Goal: Information Seeking & Learning: Learn about a topic

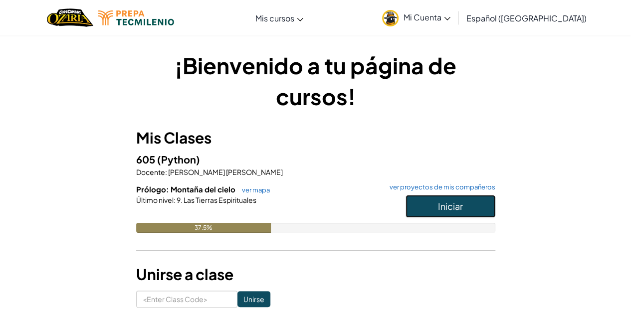
click at [457, 213] on button "Iniciar" at bounding box center [451, 206] width 90 height 23
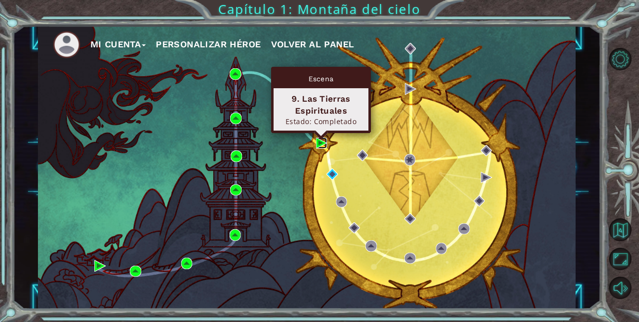
click at [318, 144] on img at bounding box center [321, 143] width 11 height 11
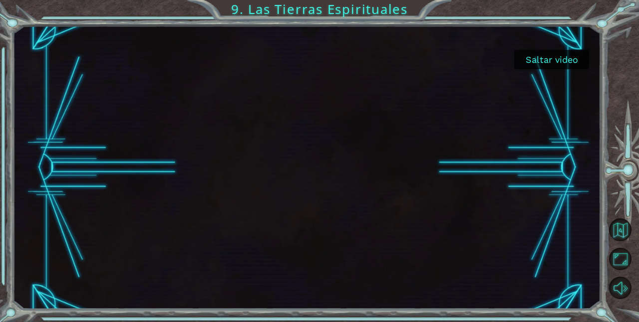
click at [554, 61] on button "Saltar video" at bounding box center [551, 59] width 75 height 19
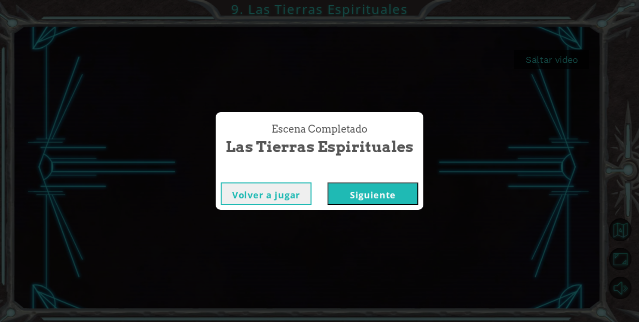
click at [372, 190] on button "Siguiente" at bounding box center [372, 194] width 91 height 22
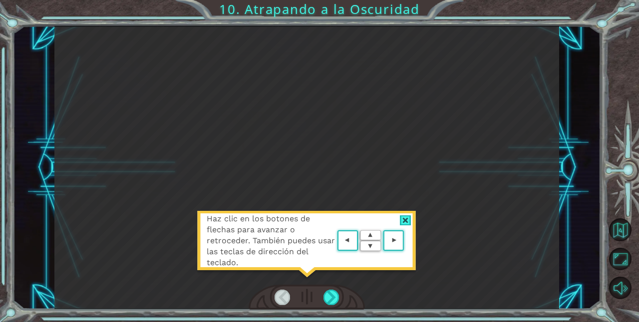
click at [467, 177] on div "Haz clic en los botones de flechas para avanzar o retroceder. También puedes us…" at bounding box center [306, 167] width 504 height 283
click at [406, 241] on area at bounding box center [406, 241] width 0 height 0
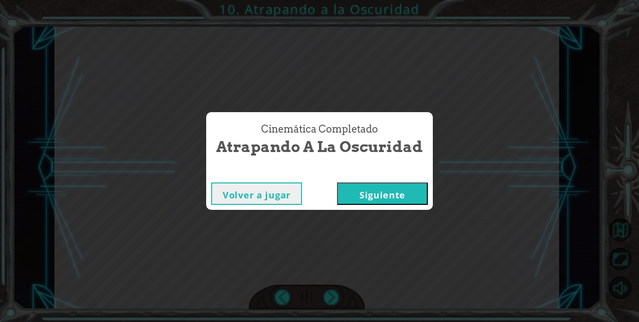
click at [356, 184] on button "Siguiente" at bounding box center [382, 194] width 91 height 22
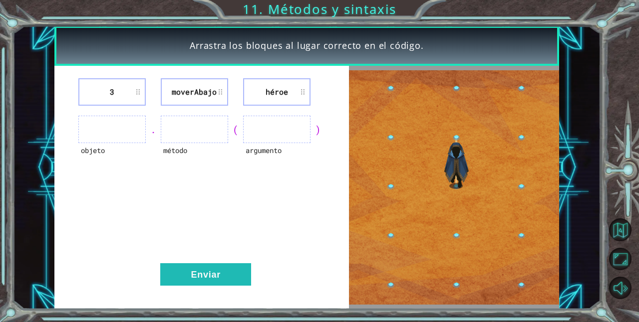
click at [298, 201] on div "3 moverAbajo héroe objeto . método ( argumento ) Enviar" at bounding box center [201, 187] width 294 height 243
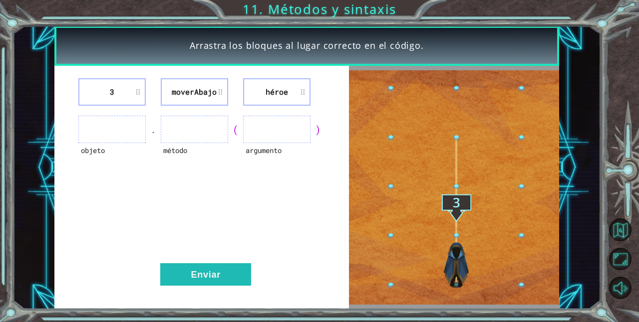
click at [101, 97] on li "3" at bounding box center [111, 91] width 67 height 27
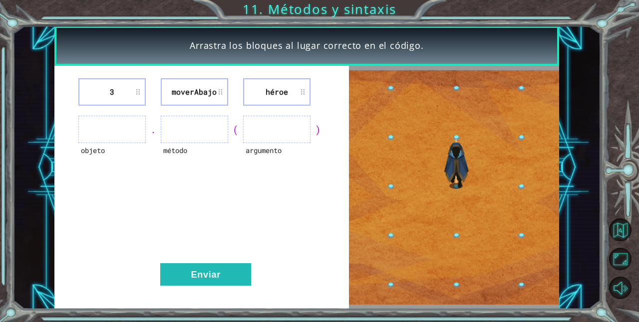
click at [121, 147] on div "objeto" at bounding box center [111, 156] width 67 height 27
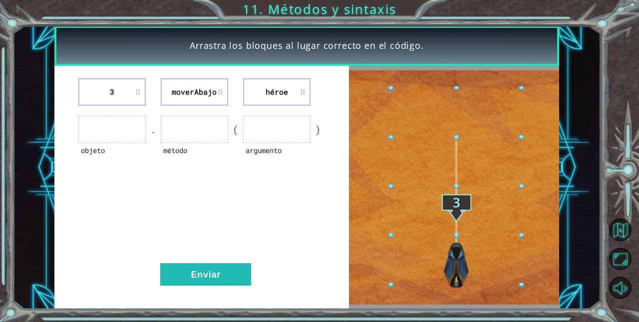
click at [118, 134] on ul at bounding box center [111, 129] width 67 height 27
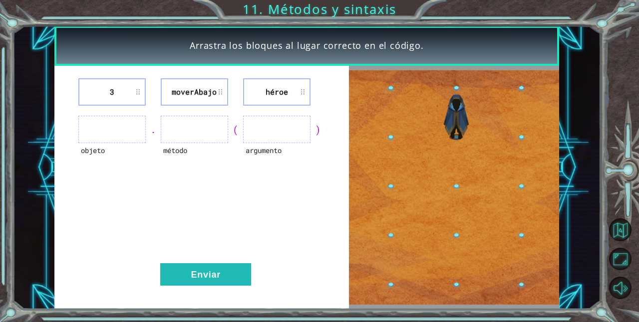
click at [174, 137] on ul at bounding box center [194, 129] width 67 height 27
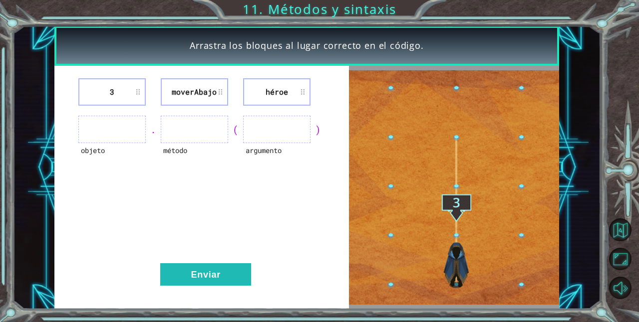
click at [283, 97] on li "héroe" at bounding box center [276, 91] width 67 height 27
drag, startPoint x: 283, startPoint y: 97, endPoint x: 291, endPoint y: 135, distance: 38.7
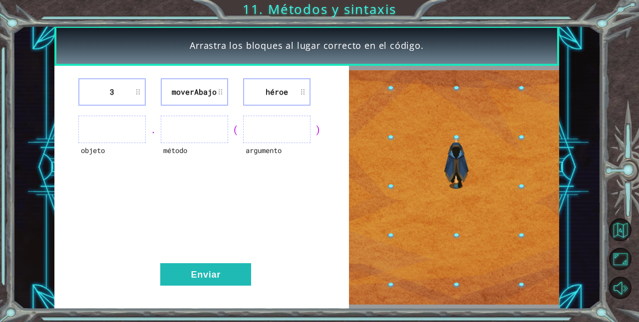
click at [292, 138] on div "3 moverAbajo héroe objeto . método ( argumento ) Enviar" at bounding box center [201, 187] width 294 height 243
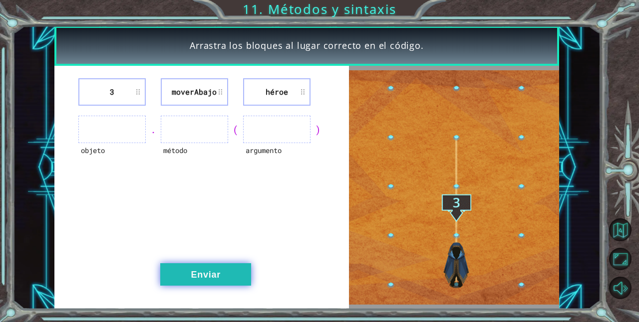
click at [216, 281] on button "Enviar" at bounding box center [205, 274] width 91 height 22
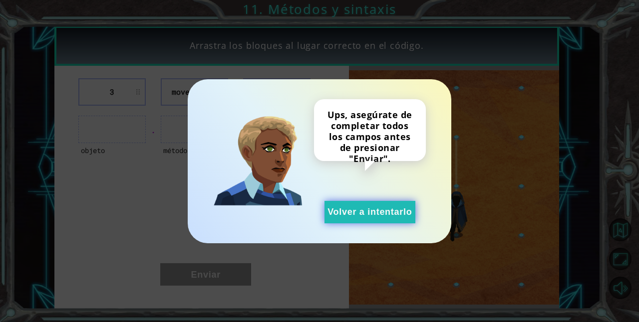
click at [364, 215] on button "Volver a intentarlo" at bounding box center [369, 212] width 91 height 22
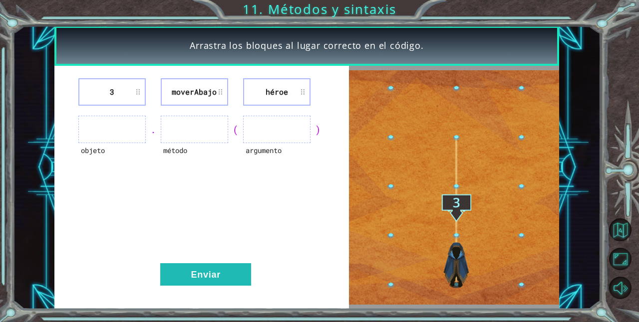
click at [116, 134] on ul at bounding box center [111, 129] width 67 height 27
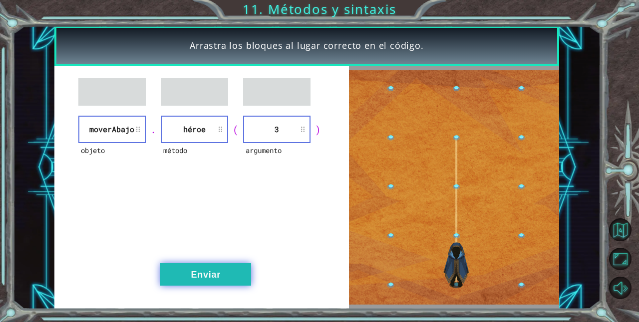
click at [215, 263] on button "Enviar" at bounding box center [205, 274] width 91 height 22
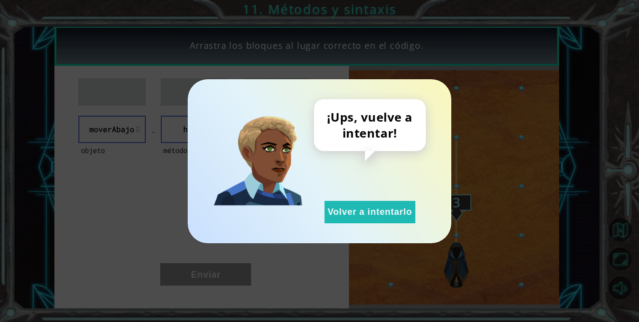
drag, startPoint x: 344, startPoint y: 210, endPoint x: 301, endPoint y: 193, distance: 46.3
click at [344, 211] on button "Volver a intentarlo" at bounding box center [369, 212] width 91 height 22
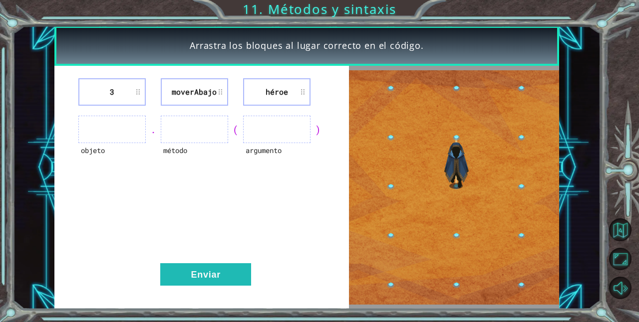
drag, startPoint x: 110, startPoint y: 76, endPoint x: 184, endPoint y: 99, distance: 77.8
click at [271, 142] on div "3 moverAbajo héroe objeto . método ( argumento ) Enviar" at bounding box center [201, 187] width 294 height 243
click at [173, 181] on div "3 moverAbajo héroe objeto . método ( argumento ) Enviar" at bounding box center [201, 187] width 294 height 243
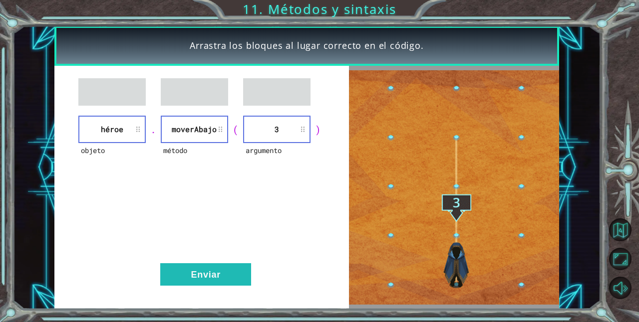
click at [209, 260] on div "objeto héroe . método moverAbajo ( argumento 3 ) Enviar" at bounding box center [201, 187] width 294 height 243
click at [208, 271] on button "Enviar" at bounding box center [205, 274] width 91 height 22
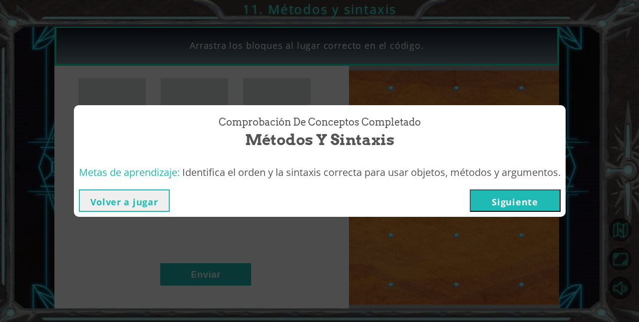
click at [528, 204] on button "Siguiente" at bounding box center [514, 201] width 91 height 22
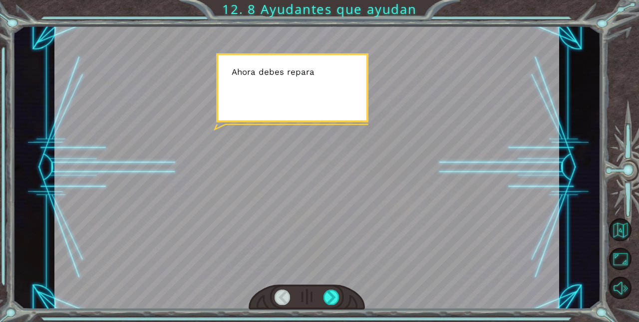
click at [337, 104] on div at bounding box center [306, 167] width 504 height 283
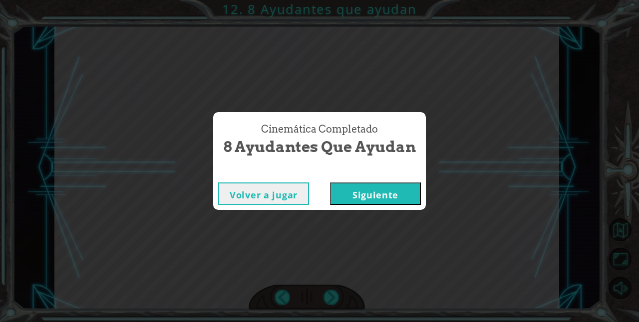
click at [402, 199] on button "Siguiente" at bounding box center [375, 194] width 91 height 22
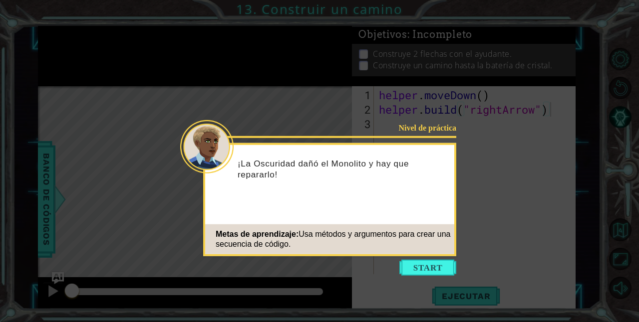
click at [456, 268] on icon at bounding box center [319, 161] width 639 height 322
click at [415, 259] on icon at bounding box center [319, 161] width 639 height 322
click at [425, 261] on button "Start" at bounding box center [427, 268] width 57 height 16
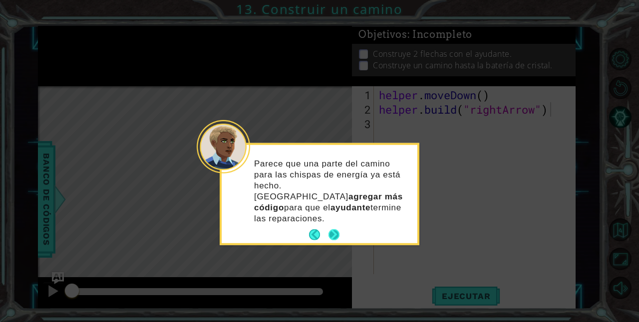
click at [330, 229] on button "Next" at bounding box center [333, 234] width 11 height 11
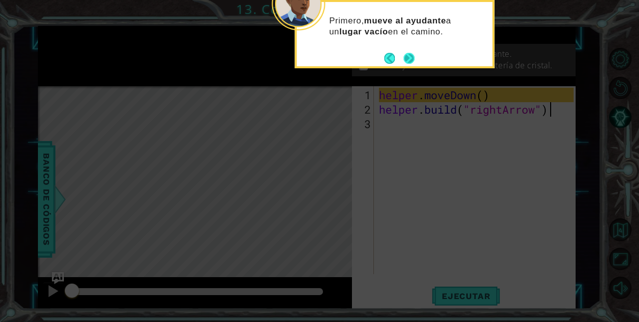
click at [413, 61] on button "Next" at bounding box center [408, 58] width 11 height 11
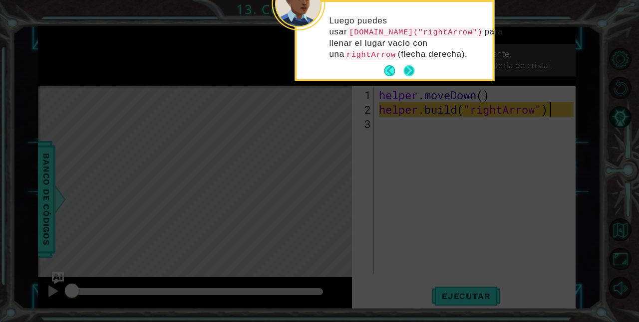
click at [410, 65] on button "Next" at bounding box center [408, 70] width 11 height 11
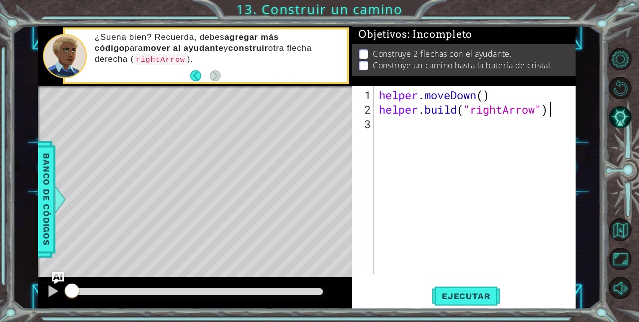
click at [259, 65] on p "¿Suena bien? Recuerda, debes agregar más código para mover al ayudante y constr…" at bounding box center [217, 48] width 245 height 33
click at [391, 120] on div "helper . moveDown ( ) helper . build ( "rightArrow" )" at bounding box center [477, 196] width 201 height 217
click at [50, 199] on span "Banco de códigos" at bounding box center [46, 199] width 16 height 103
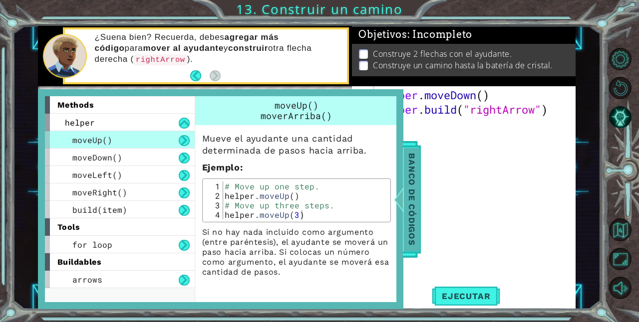
click at [413, 212] on span "Banco de códigos" at bounding box center [412, 199] width 16 height 103
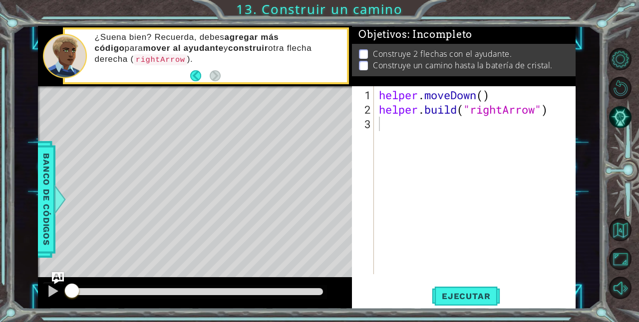
drag, startPoint x: 335, startPoint y: 185, endPoint x: 333, endPoint y: 192, distance: 7.3
click at [333, 192] on div "Level Map" at bounding box center [268, 233] width 461 height 294
click at [455, 286] on div "1 2 3 helper . moveDown ( ) helper . build ( "rightArrow" ) ההההההההההההההההההה…" at bounding box center [463, 197] width 223 height 223
click at [487, 101] on div "helper . moveDown ( ) helper . build ( "rightArrow" )" at bounding box center [477, 196] width 201 height 217
click at [483, 98] on div "helper . moveDown ( ) helper . build ( "rightArrow" )" at bounding box center [477, 196] width 201 height 217
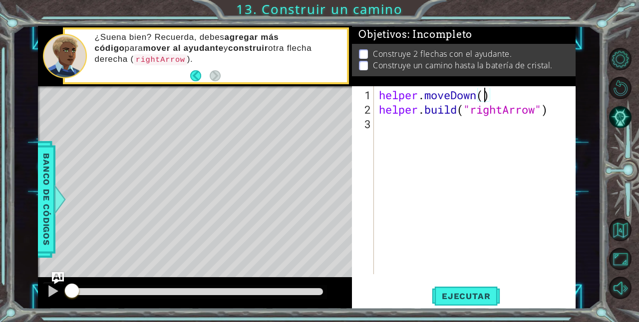
scroll to position [0, 5]
type textarea "helper.moveDown(3)"
click at [448, 302] on button "Ejecutar" at bounding box center [465, 296] width 68 height 22
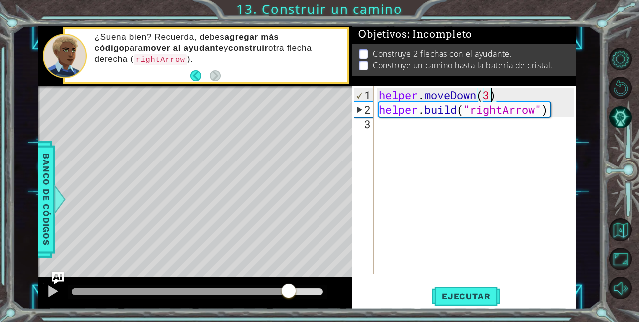
drag, startPoint x: 260, startPoint y: 290, endPoint x: 321, endPoint y: 290, distance: 60.9
click at [321, 290] on div at bounding box center [197, 291] width 251 height 7
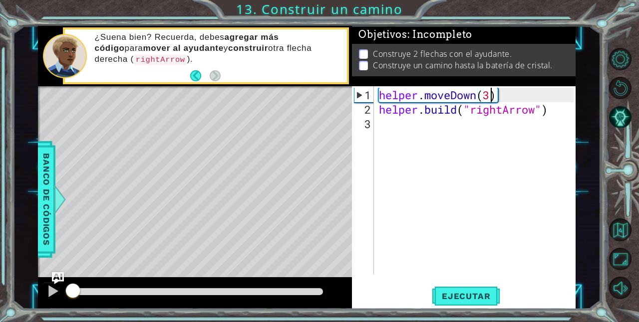
drag, startPoint x: 309, startPoint y: 290, endPoint x: 0, endPoint y: 279, distance: 309.0
click at [0, 279] on div "1 ההההההההההההההההההההההההההההההההההההההההההההההההההההההההההההההההההההההההההההה…" at bounding box center [319, 161] width 639 height 322
click at [61, 290] on div at bounding box center [195, 293] width 314 height 32
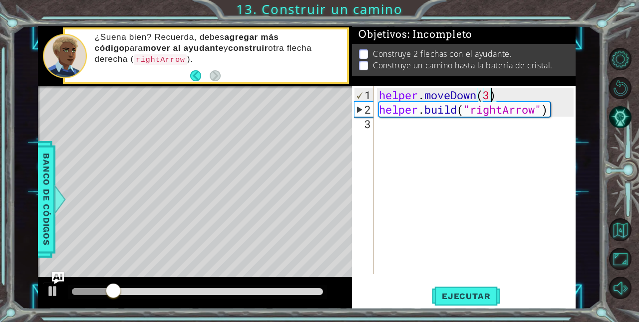
click at [418, 91] on div "helper . moveDown ( 3 ) helper . build ( "rightArrow" )" at bounding box center [477, 196] width 201 height 217
click at [50, 294] on div at bounding box center [52, 291] width 13 height 13
click at [394, 95] on div "helper . moveDown ( 3 ) helper . build ( "rightArrow" )" at bounding box center [477, 196] width 201 height 217
click at [515, 96] on div "helper . moveDown ( 3 ) helper . build ( "rightArrow" )" at bounding box center [477, 196] width 201 height 217
drag, startPoint x: 499, startPoint y: 196, endPoint x: 479, endPoint y: 182, distance: 24.8
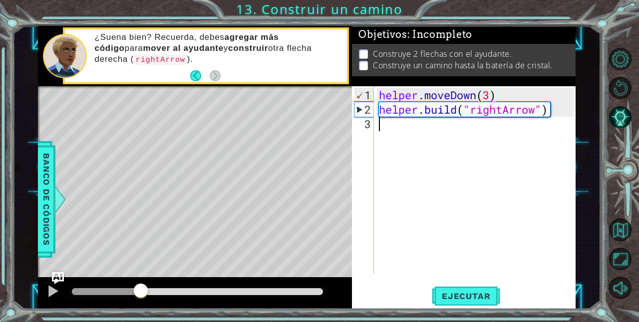
click at [498, 196] on div "helper . moveDown ( 3 ) helper . build ( "rightArrow" )" at bounding box center [477, 196] width 201 height 217
click at [479, 182] on div "helper . moveDown ( 3 ) helper . build ( "rightArrow" )" at bounding box center [477, 196] width 201 height 217
click at [366, 107] on div "2" at bounding box center [363, 109] width 19 height 14
click at [362, 96] on div "1" at bounding box center [363, 95] width 19 height 14
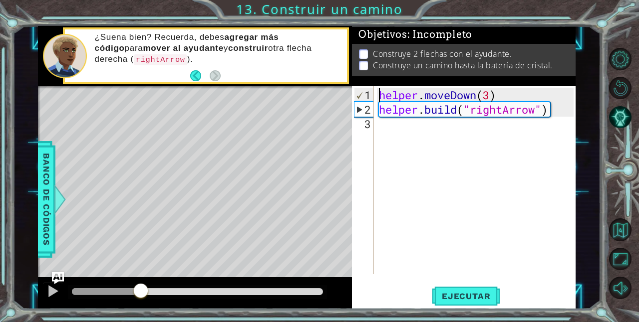
type textarea "[DOMAIN_NAME]("rightArrow")"
click at [362, 96] on div "1" at bounding box center [363, 95] width 19 height 14
click at [36, 147] on div "1 ההההההההההההההההההההההההההההההההההההההההההההההההההההההההההההההההההההההההההההה…" at bounding box center [307, 168] width 588 height 284
click at [66, 154] on div "Level Map" at bounding box center [268, 233] width 461 height 294
drag, startPoint x: 25, startPoint y: 156, endPoint x: 43, endPoint y: 158, distance: 17.6
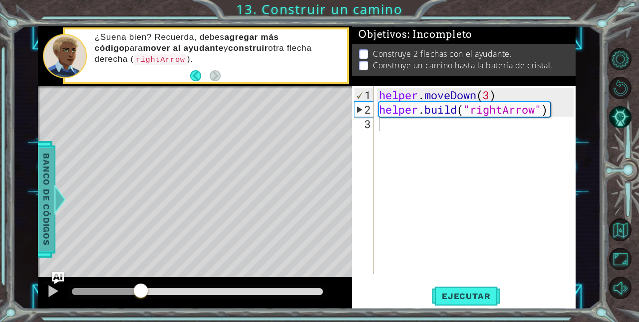
click at [43, 158] on div "1 ההההההההההההההההההההההההההההההההההההההההההההההההההההההההההההההההההההההההההההה…" at bounding box center [307, 168] width 588 height 284
click at [44, 153] on span "Banco de códigos" at bounding box center [46, 199] width 16 height 103
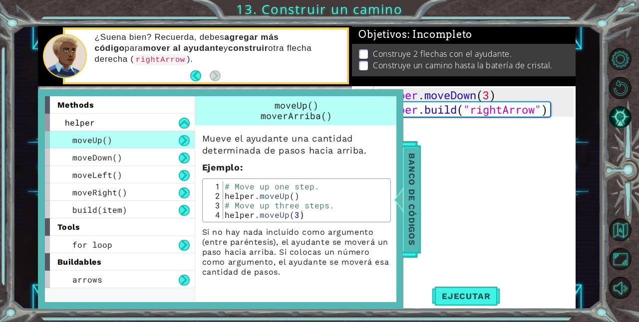
click at [410, 174] on span "Banco de códigos" at bounding box center [412, 199] width 16 height 103
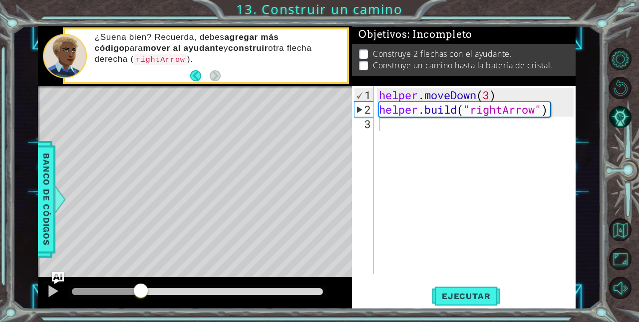
drag, startPoint x: 120, startPoint y: 165, endPoint x: 135, endPoint y: 165, distance: 14.5
click at [135, 165] on div "Level Map" at bounding box center [268, 233] width 461 height 294
click at [316, 184] on div "Level Map" at bounding box center [268, 233] width 461 height 294
click at [490, 93] on div "helper . moveDown ( 3 ) helper . build ( "rightArrow" )" at bounding box center [477, 196] width 201 height 217
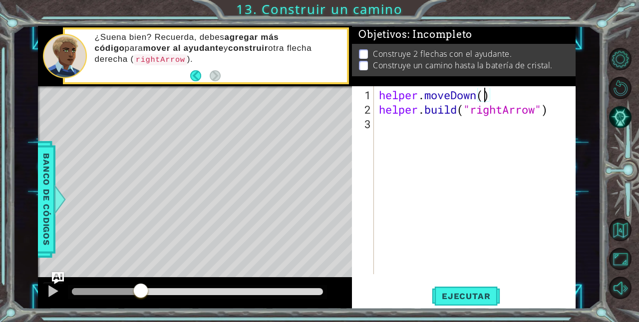
type textarea "helper.moveDown(1)"
click at [449, 120] on div "helper . moveDown ( 1 ) helper . build ( "rightArrow" )" at bounding box center [477, 196] width 201 height 217
click at [456, 300] on span "Ejecutar" at bounding box center [465, 296] width 68 height 10
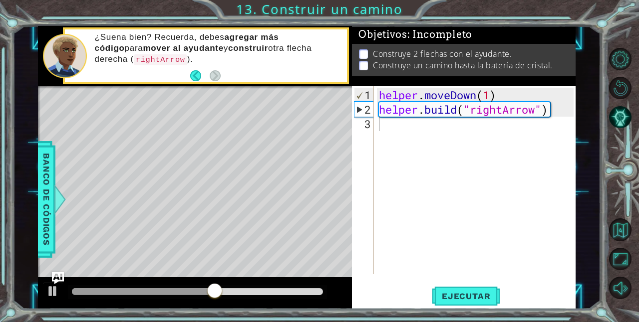
drag, startPoint x: 188, startPoint y: 286, endPoint x: 132, endPoint y: 289, distance: 55.4
click at [140, 285] on div at bounding box center [197, 292] width 259 height 14
drag, startPoint x: 130, startPoint y: 291, endPoint x: 22, endPoint y: 247, distance: 116.3
click at [22, 247] on div "1 ההההההההההההההההההההההההההההההההההההההההההההההההההההההההההההההההההההההההההההה…" at bounding box center [307, 168] width 588 height 284
click at [532, 97] on div "helper . moveDown ( 1 ) helper . build ( "rightArrow" )" at bounding box center [477, 196] width 201 height 217
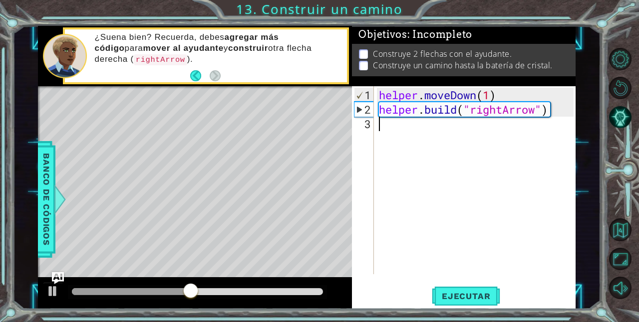
type textarea "helper.moveDown(1)"
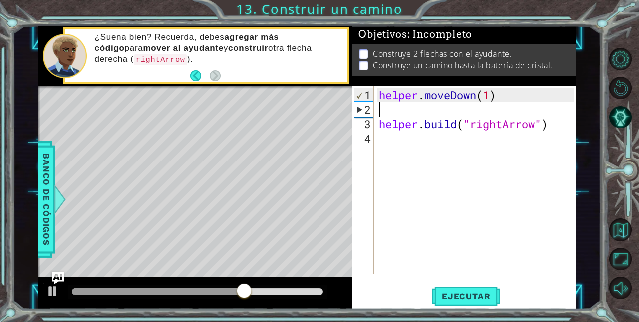
type textarea "helper.moveDown(1)"
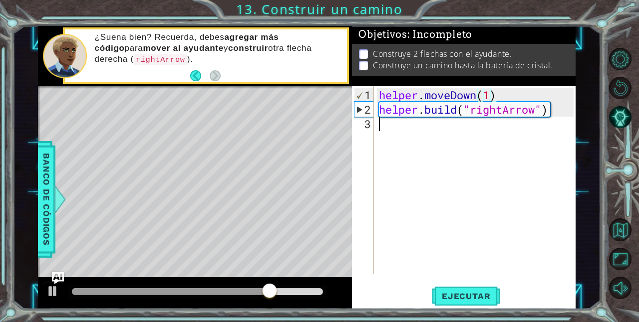
click at [405, 131] on div "helper . moveDown ( 1 ) helper . build ( "rightArrow" )" at bounding box center [477, 196] width 201 height 217
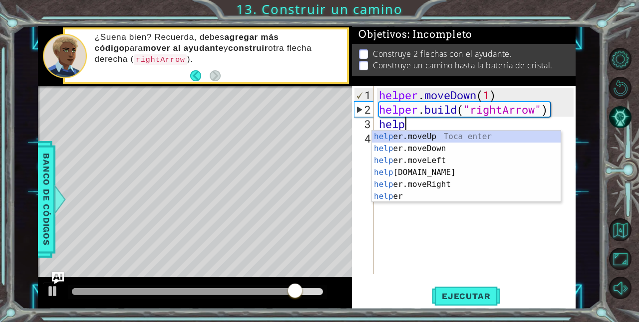
scroll to position [0, 1]
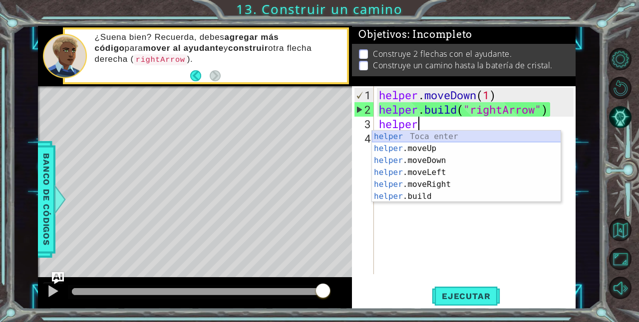
click at [435, 134] on div "helper Toca enter helper .moveUp Toca enter helper .moveDown Toca enter helper …" at bounding box center [466, 179] width 189 height 96
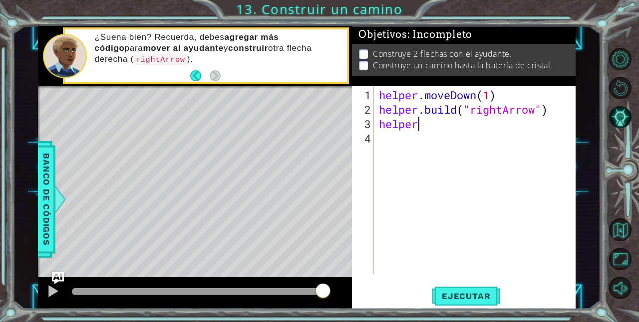
click at [434, 124] on div "helper . moveDown ( 1 ) helper . build ( "rightArrow" ) helper" at bounding box center [477, 196] width 201 height 217
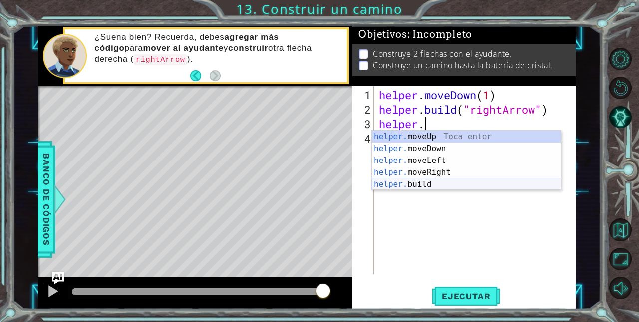
click at [418, 183] on div "helper. moveUp Toca enter helper. moveDown Toca enter helper. moveLeft Toca ent…" at bounding box center [466, 173] width 189 height 84
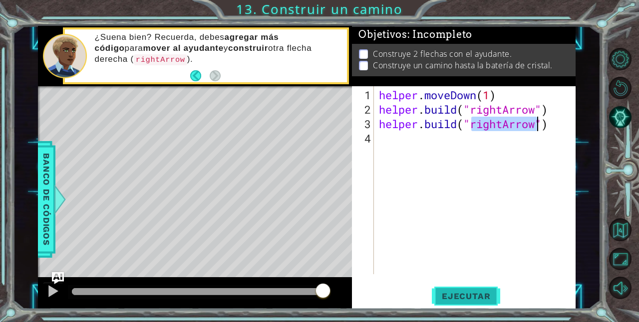
type textarea "[DOMAIN_NAME]("rightArrow")"
click at [454, 294] on span "Ejecutar" at bounding box center [465, 296] width 68 height 10
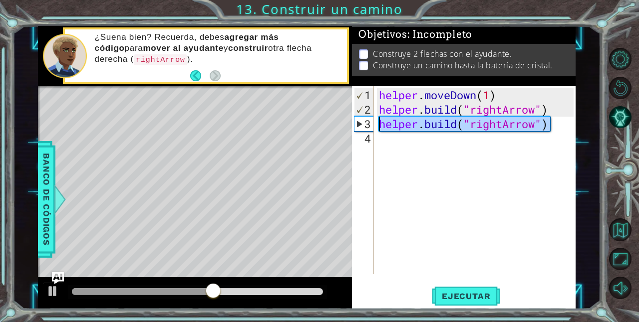
drag, startPoint x: 556, startPoint y: 123, endPoint x: 378, endPoint y: 122, distance: 177.6
click at [378, 122] on div "helper . moveDown ( 1 ) helper . build ( "rightArrow" ) helper . build ( "right…" at bounding box center [477, 196] width 201 height 217
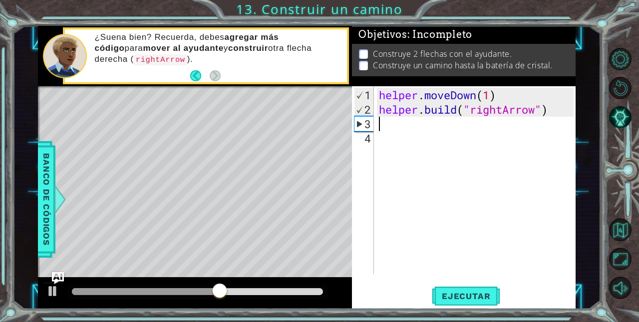
scroll to position [0, 0]
click at [193, 75] on button "Back" at bounding box center [199, 75] width 19 height 11
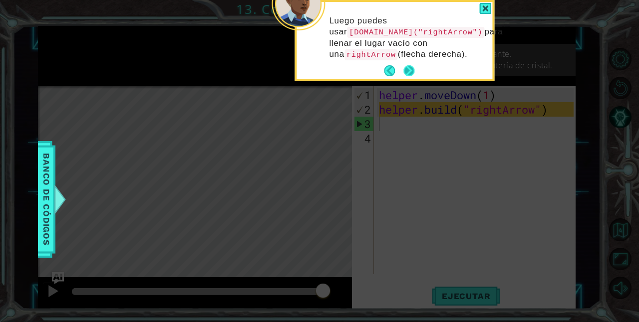
click at [414, 64] on div "Luego puedes usar [DOMAIN_NAME]("rightArrow") para llenar el lugar vacío con un…" at bounding box center [394, 40] width 196 height 77
click at [480, 8] on div at bounding box center [485, 8] width 12 height 11
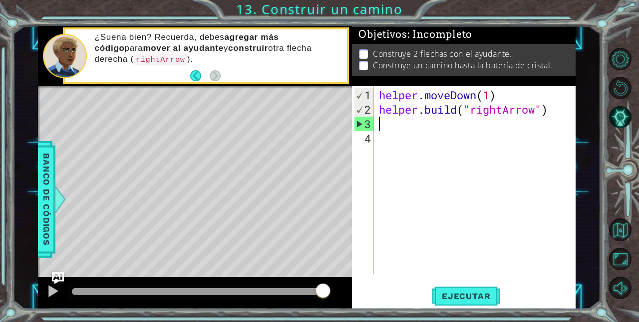
click at [431, 132] on div "helper . moveDown ( 1 ) helper . build ( "rightArrow" )" at bounding box center [477, 196] width 201 height 217
click at [429, 120] on div "helper . moveDown ( 1 ) helper . build ( "rightArrow" )" at bounding box center [477, 196] width 201 height 217
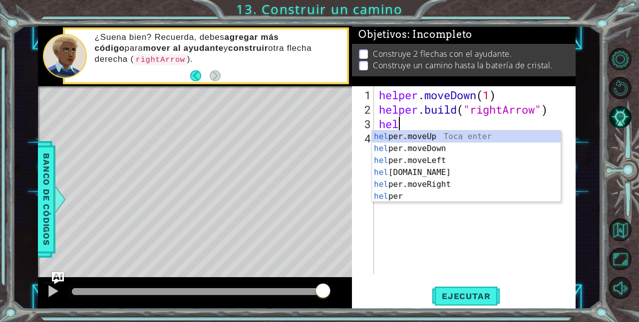
scroll to position [0, 1]
type textarea "helper"
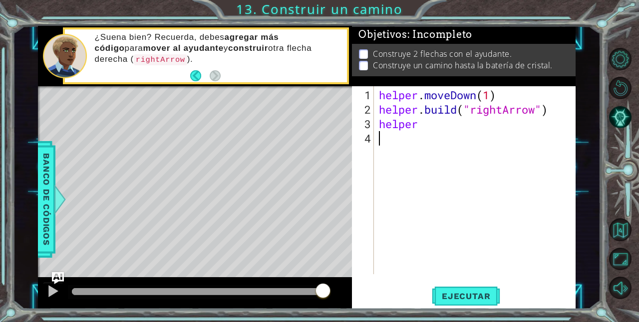
click at [411, 203] on div "helper . moveDown ( 1 ) helper . build ( "rightArrow" ) helper" at bounding box center [477, 196] width 201 height 217
click at [429, 124] on div "helper . moveDown ( 1 ) helper . build ( "rightArrow" ) helper" at bounding box center [477, 196] width 201 height 217
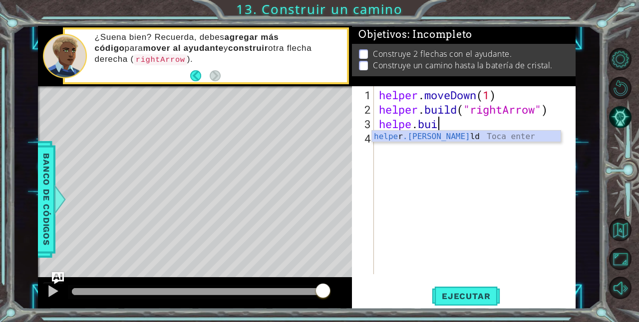
scroll to position [0, 2]
click at [450, 134] on div "helpe [PERSON_NAME]build Toca enter" at bounding box center [466, 149] width 189 height 36
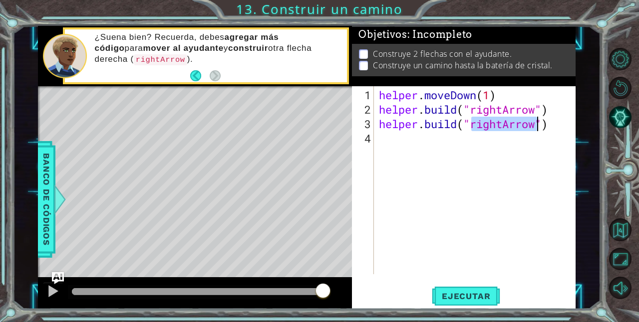
click at [537, 119] on div "helper . moveDown ( 1 ) helper . build ( "rightArrow" ) helper . build ( "right…" at bounding box center [475, 180] width 196 height 188
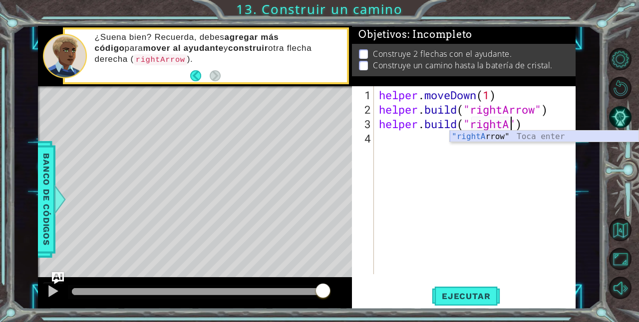
click at [521, 137] on div ""rightA rrow" Toca enter" at bounding box center [543, 149] width 189 height 36
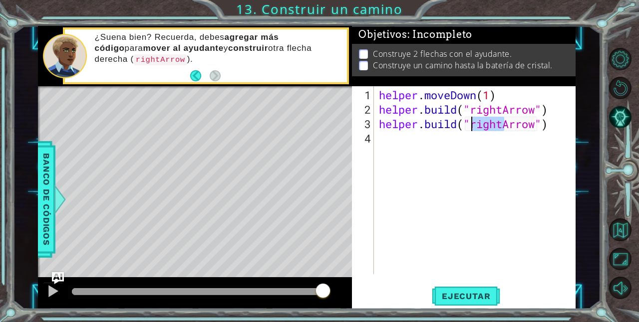
drag, startPoint x: 505, startPoint y: 124, endPoint x: 470, endPoint y: 122, distance: 34.5
click at [470, 122] on div "helper . moveDown ( 1 ) helper . build ( "rightArrow" ) helper . build ( "right…" at bounding box center [477, 196] width 201 height 217
type textarea "[DOMAIN_NAME]("downArrow")"
click at [470, 295] on span "Ejecutar" at bounding box center [465, 296] width 68 height 10
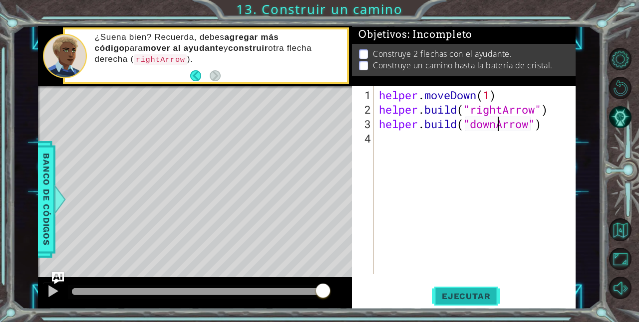
click at [470, 295] on span "Ejecutar" at bounding box center [465, 296] width 68 height 10
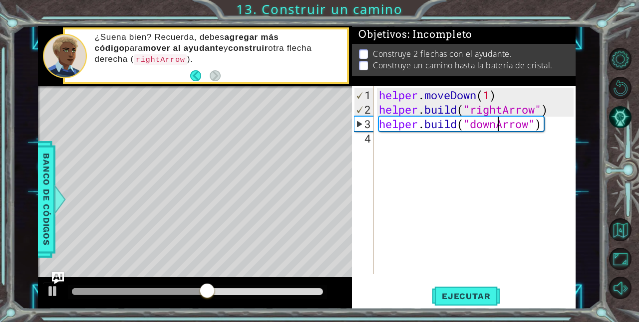
click at [380, 124] on div "helper . moveDown ( 1 ) helper . build ( "rightArrow" ) helper . build ( "downA…" at bounding box center [477, 196] width 201 height 217
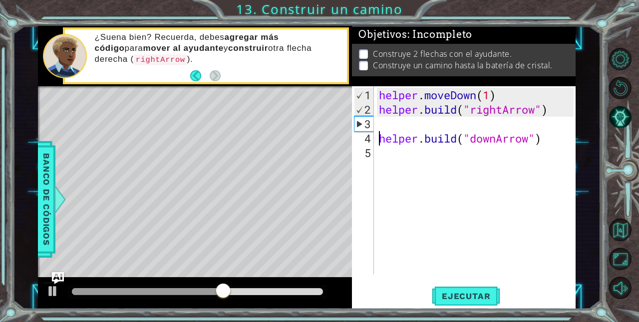
click at [385, 124] on div "helper . moveDown ( 1 ) helper . build ( "rightArrow" ) helper . build ( "downA…" at bounding box center [477, 196] width 201 height 217
click at [498, 137] on div "helper . moveDown ( 1 ) helper . build ( "rightArrow" ) helper . build ( "downA…" at bounding box center [477, 196] width 201 height 217
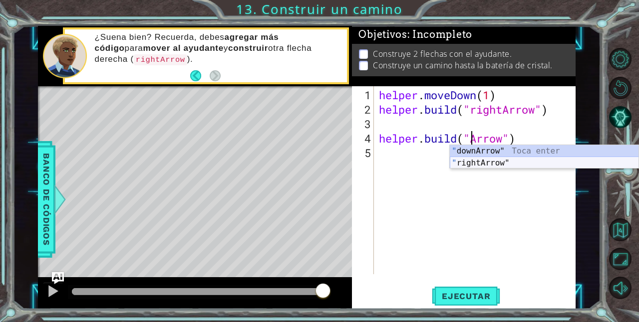
click at [487, 167] on div "" downArrow" Toca enter " rightArrow" Toca enter" at bounding box center [543, 169] width 189 height 48
type textarea "[DOMAIN_NAME]("rightArrow")"
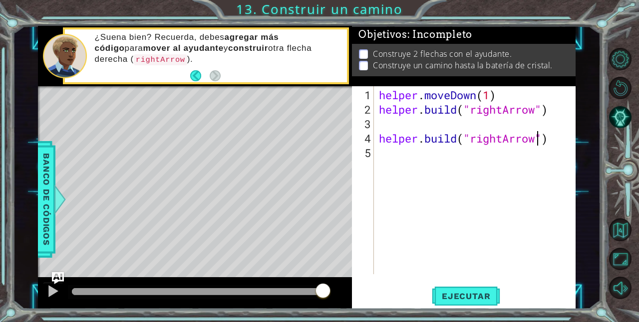
click at [421, 130] on div "helper . moveDown ( 1 ) helper . build ( "rightArrow" ) helper . build ( "right…" at bounding box center [477, 196] width 201 height 217
click at [418, 117] on div "helper . moveDown ( 1 ) helper . build ( "rightArrow" ) helper . build ( "right…" at bounding box center [477, 196] width 201 height 217
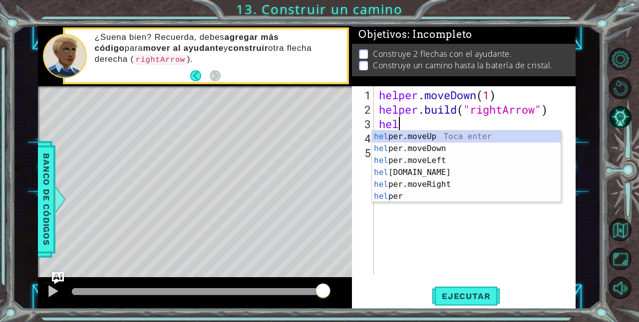
scroll to position [0, 1]
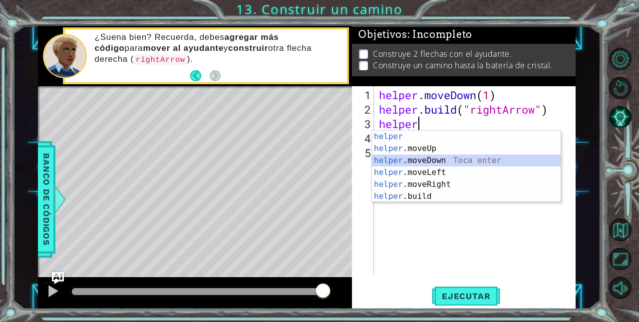
click at [417, 159] on div "helper Toca enter helper .moveUp Toca enter helper .moveDown Toca enter helper …" at bounding box center [466, 179] width 189 height 96
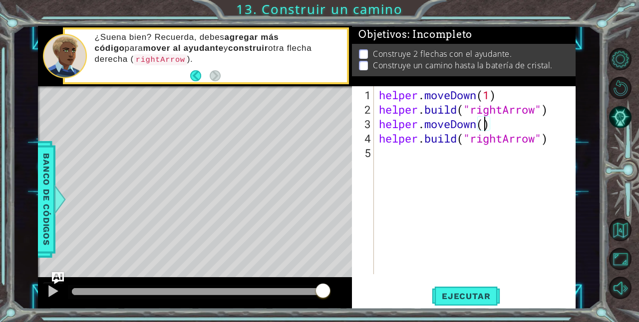
scroll to position [0, 5]
type textarea "helper.moveDown(4)"
click at [477, 287] on button "Ejecutar" at bounding box center [465, 296] width 68 height 22
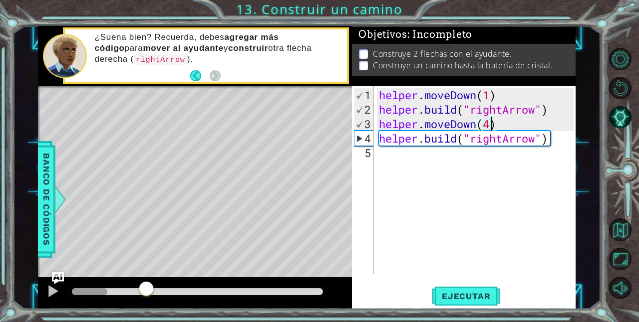
drag, startPoint x: 108, startPoint y: 289, endPoint x: 79, endPoint y: 289, distance: 28.9
click at [80, 289] on div at bounding box center [197, 291] width 251 height 7
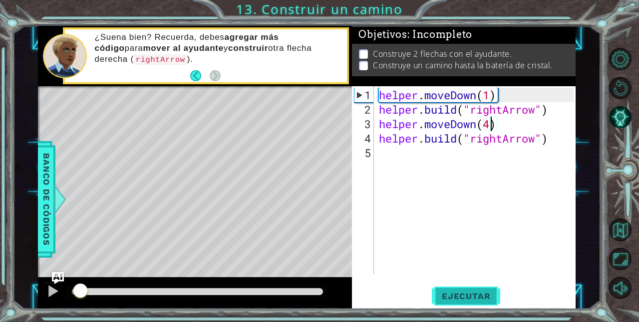
click at [470, 295] on span "Ejecutar" at bounding box center [465, 296] width 68 height 10
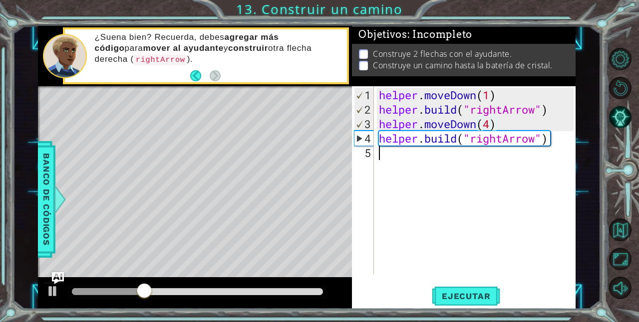
click at [505, 190] on div "helper . moveDown ( 1 ) helper . build ( "rightArrow" ) helper . moveDown ( 4 )…" at bounding box center [477, 196] width 201 height 217
click at [488, 128] on div "helper . moveDown ( 1 ) helper . build ( "rightArrow" ) helper . moveDown ( 4 )…" at bounding box center [477, 196] width 201 height 217
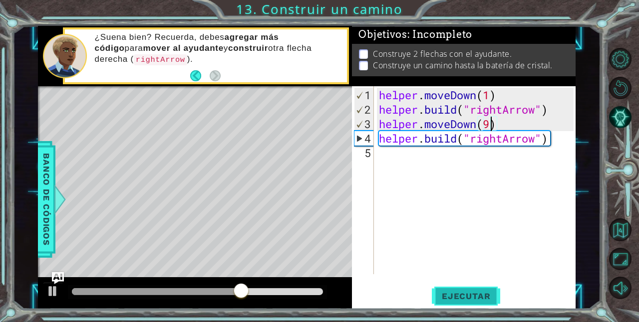
type textarea "helper.moveDown(9)"
click at [451, 298] on span "Ejecutar" at bounding box center [465, 296] width 68 height 10
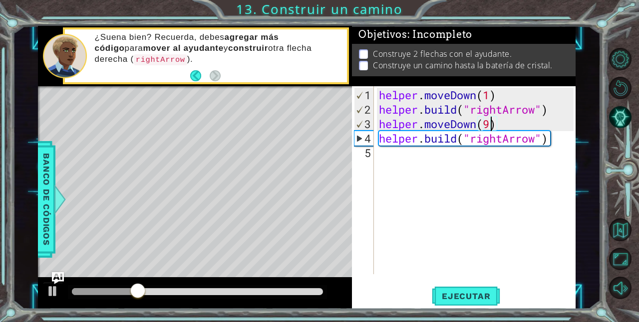
click at [505, 126] on div "helper . moveDown ( 1 ) helper . build ( "rightArrow" ) helper . moveDown ( 9 )…" at bounding box center [477, 196] width 201 height 217
drag, startPoint x: 502, startPoint y: 126, endPoint x: 380, endPoint y: 123, distance: 121.8
click at [380, 123] on div "helper . moveDown ( 1 ) helper . build ( "rightArrow" ) helper . moveDown ( 9 )…" at bounding box center [477, 196] width 201 height 217
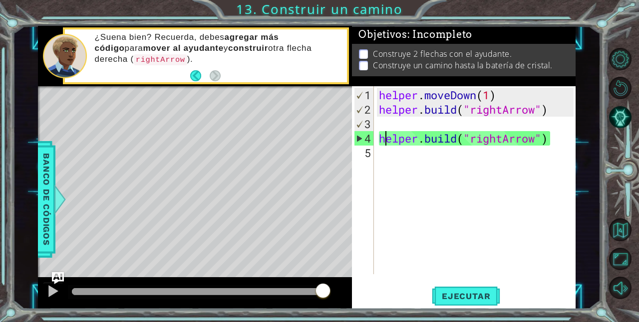
click at [383, 144] on div "helper . moveDown ( 1 ) helper . build ( "rightArrow" ) helper . build ( "right…" at bounding box center [477, 196] width 201 height 217
type textarea "[DOMAIN_NAME]("rightArrow")"
click at [381, 144] on div "helper . moveDown ( 1 ) helper . build ( "rightArrow" ) helper . build ( "right…" at bounding box center [477, 196] width 201 height 217
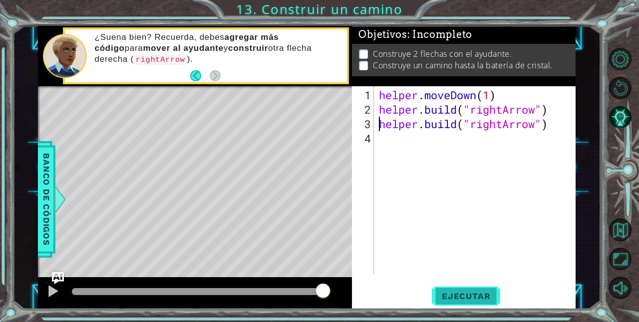
click at [446, 297] on span "Ejecutar" at bounding box center [465, 296] width 68 height 10
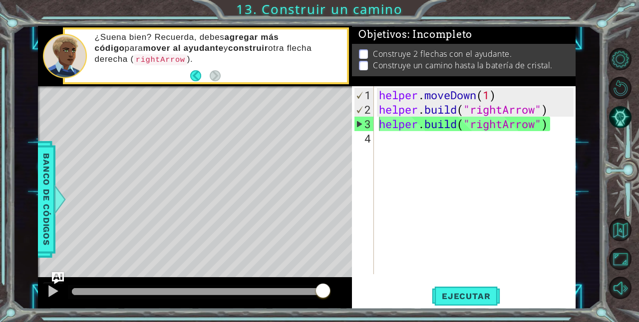
click at [502, 141] on div "helper . moveDown ( 1 ) helper . build ( "rightArrow" ) helper . build ( "right…" at bounding box center [477, 196] width 201 height 217
click at [559, 123] on div "helper . moveDown ( 1 ) helper . build ( "rightArrow" ) helper . build ( "right…" at bounding box center [477, 196] width 201 height 217
type textarea "[DOMAIN_NAME]("rightArrow")"
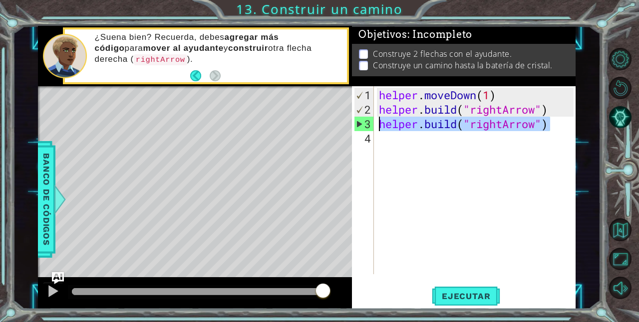
drag, startPoint x: 559, startPoint y: 124, endPoint x: 381, endPoint y: 127, distance: 177.6
click at [381, 127] on div "helper . moveDown ( 1 ) helper . build ( "rightArrow" ) helper . build ( "right…" at bounding box center [477, 196] width 201 height 217
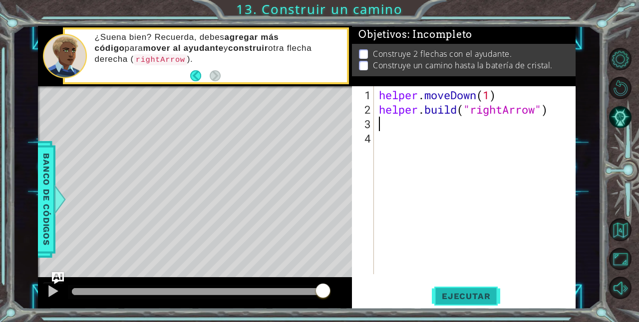
click at [446, 290] on button "Ejecutar" at bounding box center [465, 296] width 68 height 22
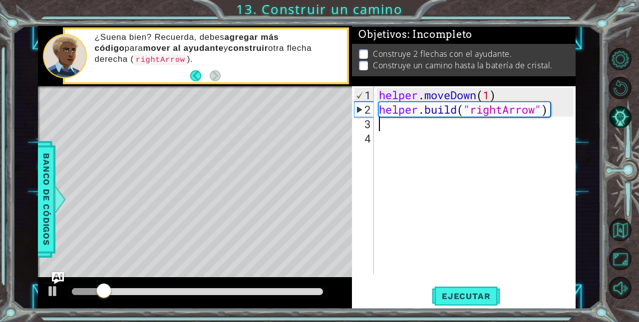
click at [546, 109] on div "helper . moveDown ( 1 ) helper . build ( "rightArrow" )" at bounding box center [477, 196] width 201 height 217
click at [547, 109] on div "helper . moveDown ( 1 ) helper . build ( "rightArrow" )" at bounding box center [477, 196] width 201 height 217
click at [551, 109] on div "helper . moveDown ( 1 ) helper . build ( "rightArrow" )" at bounding box center [477, 196] width 201 height 217
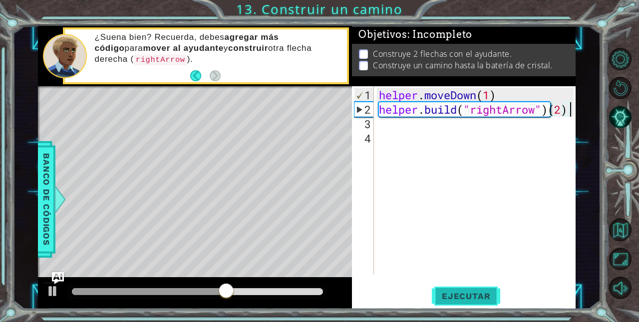
click at [459, 302] on button "Ejecutar" at bounding box center [465, 296] width 68 height 22
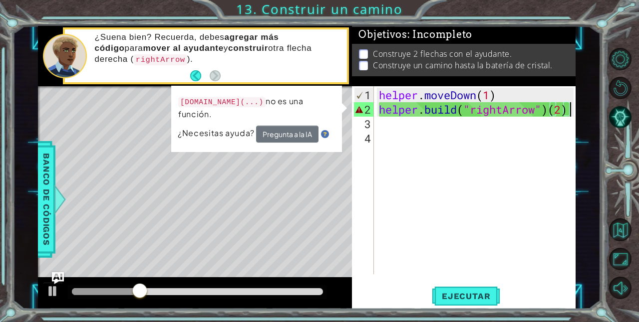
click at [571, 110] on div "helper . moveDown ( 1 ) helper . build ( "rightArrow" ) ( 2 )" at bounding box center [477, 196] width 201 height 217
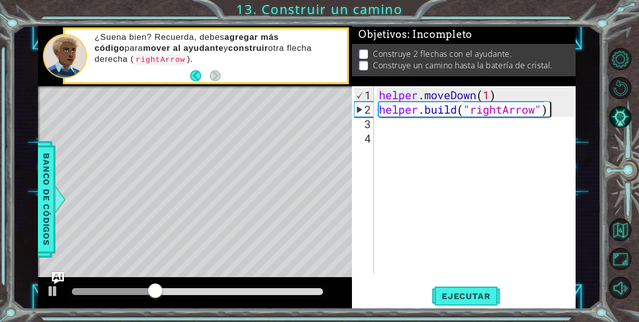
scroll to position [0, 7]
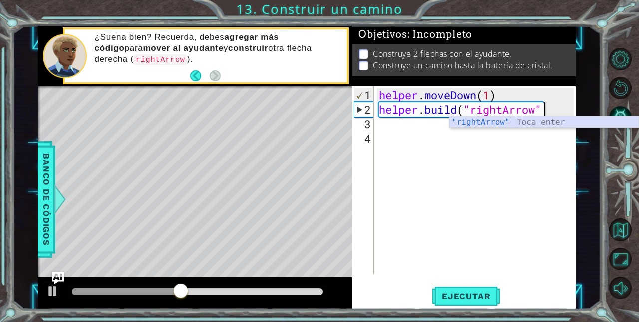
click at [544, 121] on div ""rightArrow" Toca enter" at bounding box center [543, 134] width 189 height 36
type textarea "[DOMAIN_NAME]("rightArrow"
click at [544, 121] on div "helper . moveDown ( 1 ) helper . build ( "rightArrow"" at bounding box center [477, 196] width 201 height 217
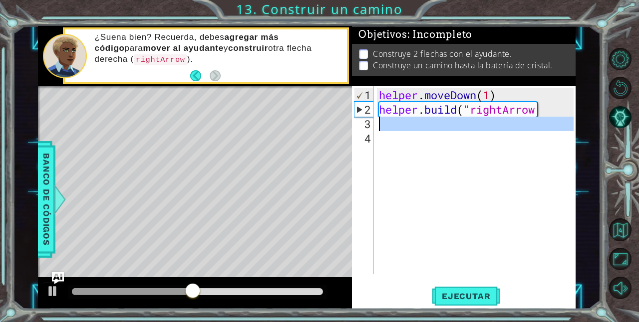
click at [542, 109] on div "helper . moveDown ( 1 ) helper . build ( "rightArrow" at bounding box center [477, 196] width 201 height 217
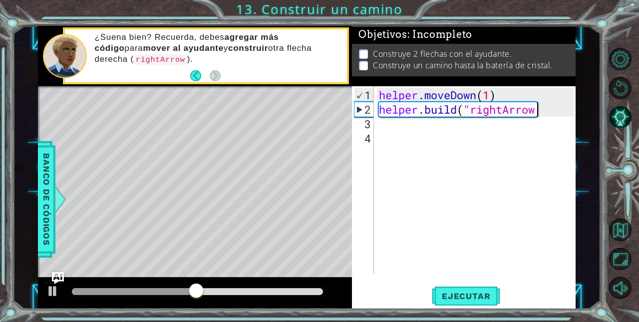
click at [542, 109] on div "helper . moveDown ( 1 ) helper . build ( "rightArrow" at bounding box center [477, 196] width 201 height 217
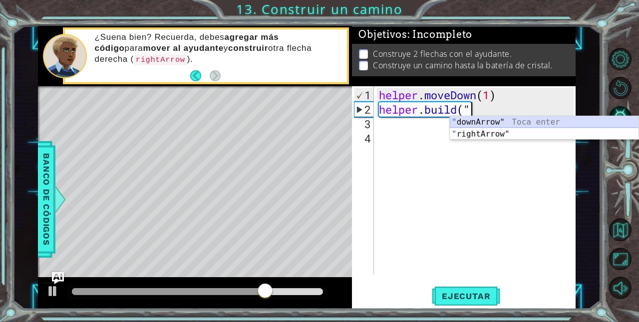
click at [514, 123] on div "" downArrow" Toca enter " rightArrow" Toca enter" at bounding box center [543, 140] width 189 height 48
type textarea "[DOMAIN_NAME]("downArrow""
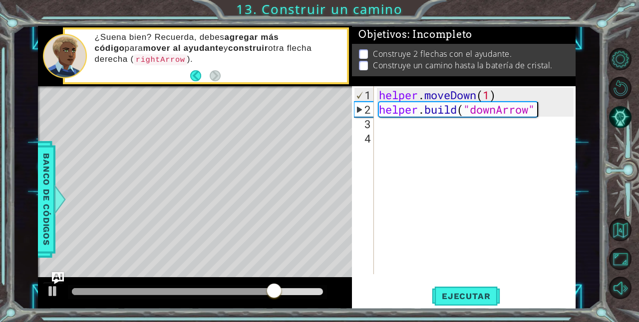
click at [540, 108] on div "helper . moveDown ( 1 ) helper . build ( "downArrow"" at bounding box center [477, 196] width 201 height 217
type textarea ")"
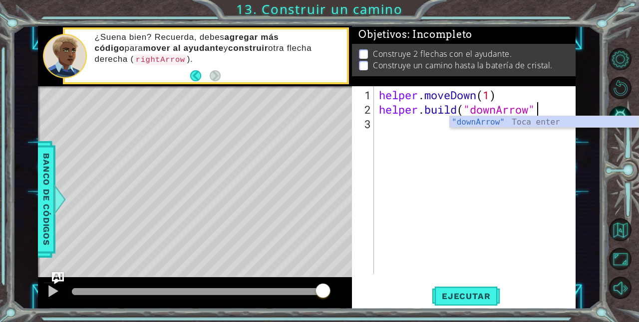
type textarea "[DOMAIN_NAME]("downArrow")"
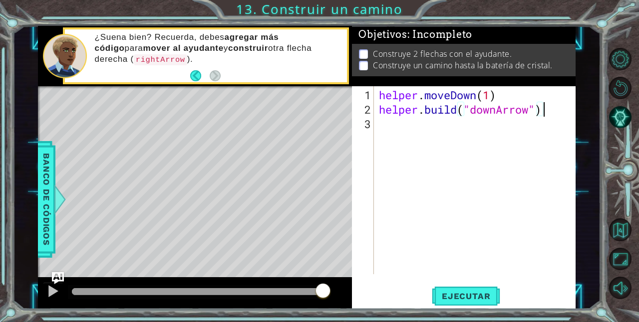
scroll to position [0, 7]
click at [540, 108] on div "helper . moveDown ( 1 ) helper . build ( "downArrow" )" at bounding box center [477, 196] width 201 height 217
click at [508, 128] on div "helper . moveDown ( 1 ) helper . build ( "downArrow" )" at bounding box center [477, 196] width 201 height 217
click at [487, 290] on button "Ejecutar" at bounding box center [465, 296] width 68 height 22
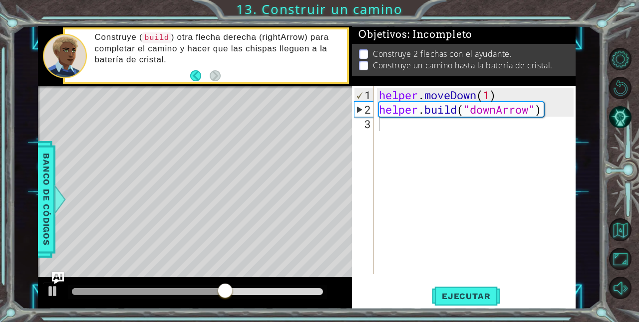
drag, startPoint x: 208, startPoint y: 282, endPoint x: 181, endPoint y: 284, distance: 27.5
click at [183, 284] on div at bounding box center [195, 293] width 314 height 32
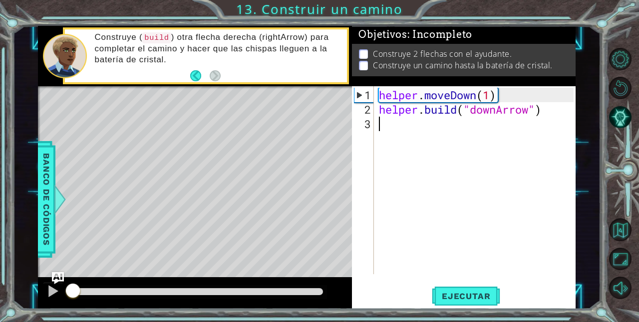
drag, startPoint x: 168, startPoint y: 288, endPoint x: 59, endPoint y: 308, distance: 111.1
click at [59, 308] on div at bounding box center [195, 293] width 314 height 32
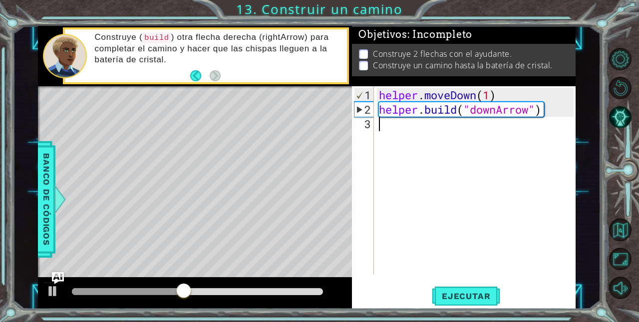
click at [470, 115] on div "helper . moveDown ( 1 ) helper . build ( "downArrow" )" at bounding box center [477, 196] width 201 height 217
click at [492, 109] on div "helper . moveDown ( 1 ) helper . build ( "downArrow" )" at bounding box center [477, 196] width 201 height 217
click at [495, 109] on div "helper . moveDown ( 1 ) helper . build ( "downArrow" )" at bounding box center [477, 196] width 201 height 217
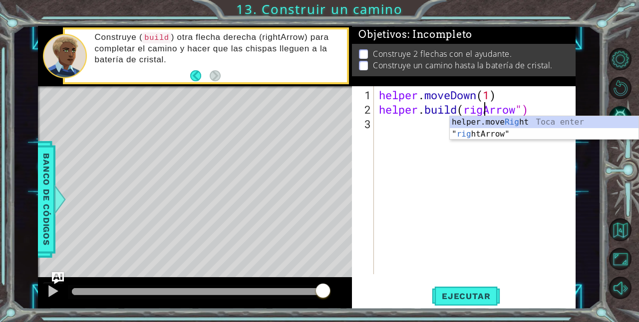
scroll to position [0, 5]
type textarea "[DOMAIN_NAME](rightArrow")"
click at [438, 129] on div "helper . moveDown ( 1 ) helper . build ( rightArrow ")" at bounding box center [477, 196] width 201 height 217
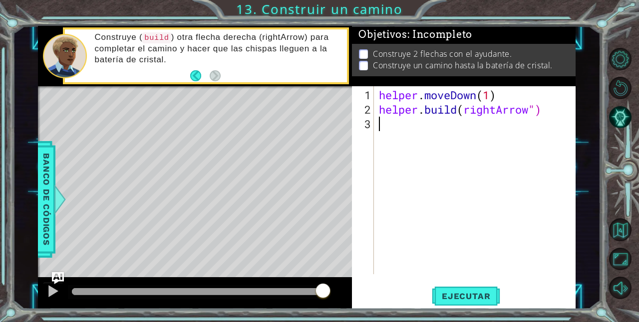
scroll to position [0, 0]
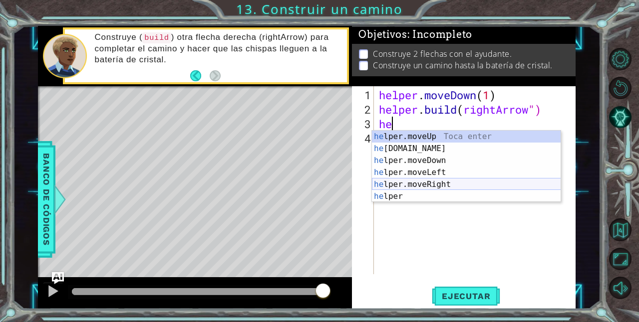
click at [428, 180] on div "he lper.moveUp Toca enter he [DOMAIN_NAME] Toca enter he lper.moveDown Toca ent…" at bounding box center [466, 179] width 189 height 96
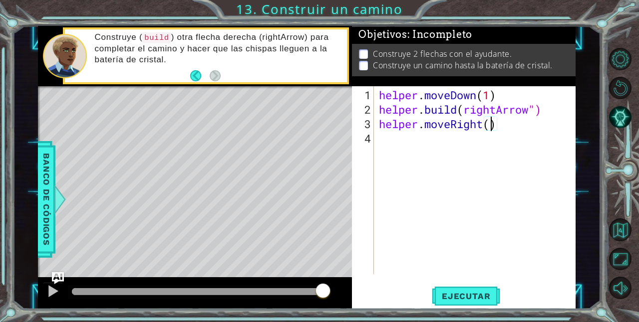
type textarea "helper.moveRight(3)"
click at [441, 134] on div "helper . moveDown ( 1 ) helper . build ( rightArrow ") helper . moveRight ( 3 )" at bounding box center [477, 196] width 201 height 217
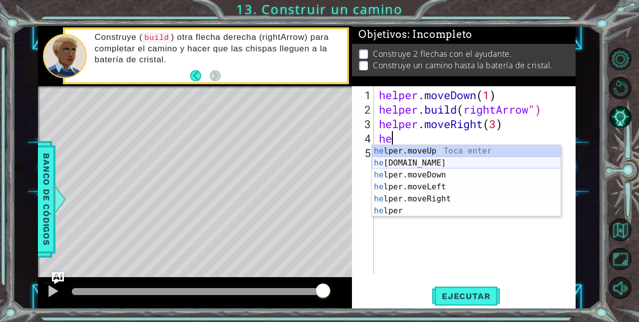
click at [424, 162] on div "he lper.moveUp Toca enter he [DOMAIN_NAME] Toca enter he lper.moveDown Toca ent…" at bounding box center [466, 193] width 189 height 96
type textarea "[DOMAIN_NAME]("rightArrow")"
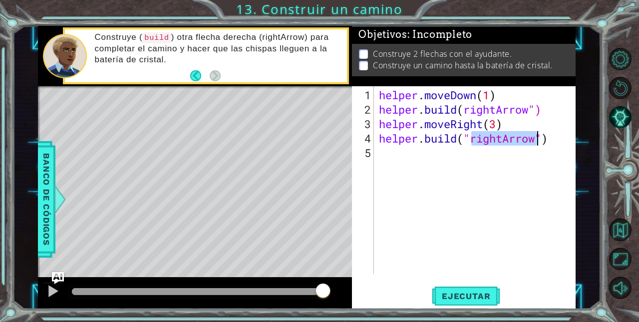
click at [424, 161] on div "helper . moveDown ( 1 ) helper . build ( rightArrow ") helper . moveRight ( 3 )…" at bounding box center [477, 196] width 201 height 217
click at [472, 286] on button "Ejecutar" at bounding box center [465, 296] width 68 height 22
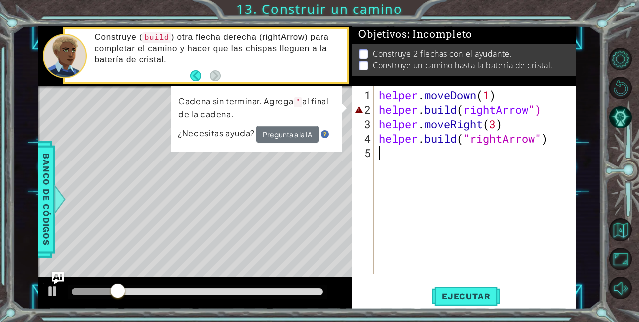
click at [540, 111] on div "helper . moveDown ( 1 ) helper . build ( rightArrow ") helper . moveRight ( 3 )…" at bounding box center [477, 196] width 201 height 217
click at [546, 110] on div "helper . moveDown ( 1 ) helper . build ( rightArrow ") helper . moveRight ( 3 )…" at bounding box center [477, 196] width 201 height 217
drag, startPoint x: 546, startPoint y: 110, endPoint x: 537, endPoint y: 113, distance: 9.0
click at [537, 113] on div "helper . moveDown ( 1 ) helper . build ( rightArrow ") helper . moveRight ( 3 )…" at bounding box center [477, 196] width 201 height 217
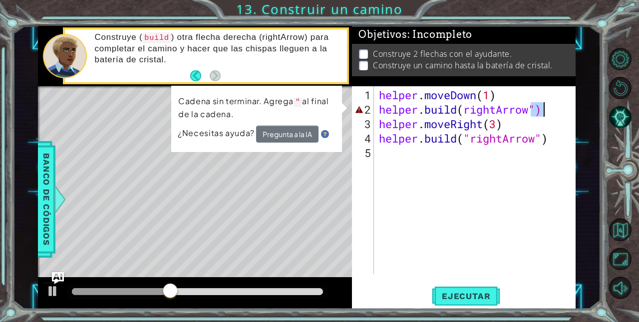
click at [535, 108] on div "helper . moveDown ( 1 ) helper . build ( rightArrow ") helper . moveRight ( 3 )…" at bounding box center [475, 180] width 196 height 188
click at [467, 112] on div "helper . moveDown ( 1 ) helper . build ( rightArrow ") helper . moveRight ( 3 )…" at bounding box center [477, 196] width 201 height 217
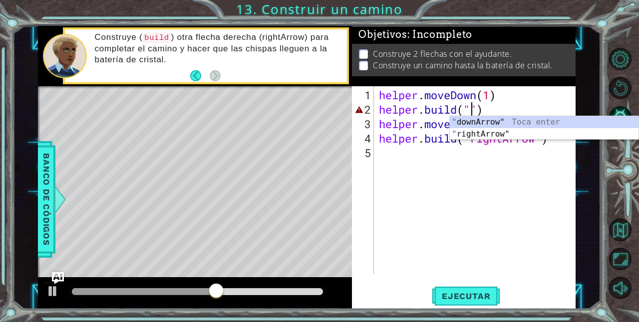
scroll to position [0, 4]
click at [478, 131] on div "" downArrow" Toca enter " rightArrow" Toca enter" at bounding box center [543, 140] width 189 height 48
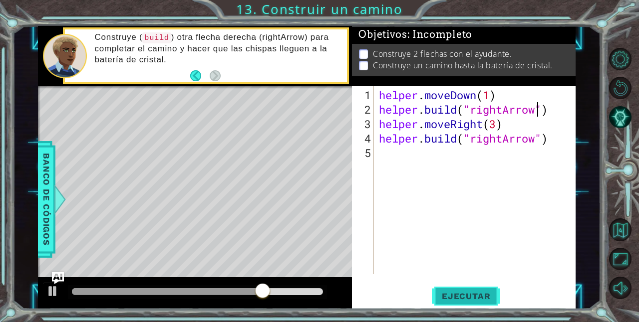
type textarea "[DOMAIN_NAME]("rightArrow")"
click at [470, 292] on span "Ejecutar" at bounding box center [465, 296] width 68 height 10
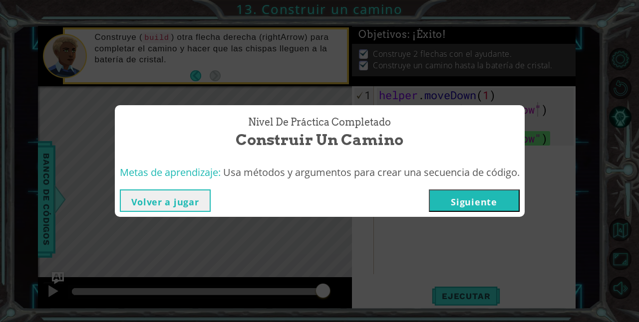
click at [465, 199] on button "Siguiente" at bounding box center [473, 201] width 91 height 22
click at [465, 199] on body "1 ההההההההההההההההההההההההההההההההההההההההההההההההההההההההההההההההההההההההההההה…" at bounding box center [319, 161] width 639 height 322
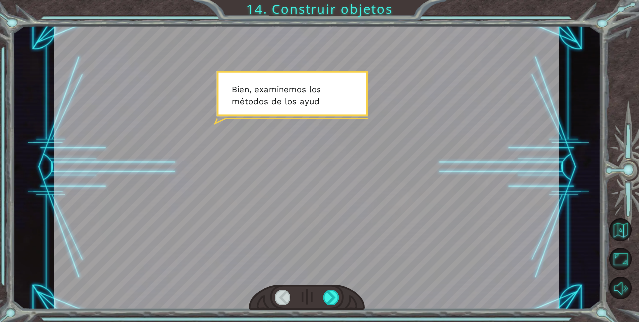
click at [465, 199] on div at bounding box center [306, 167] width 504 height 283
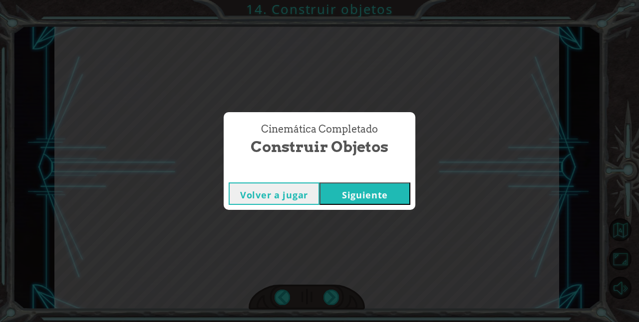
click at [373, 187] on button "Siguiente" at bounding box center [364, 194] width 91 height 22
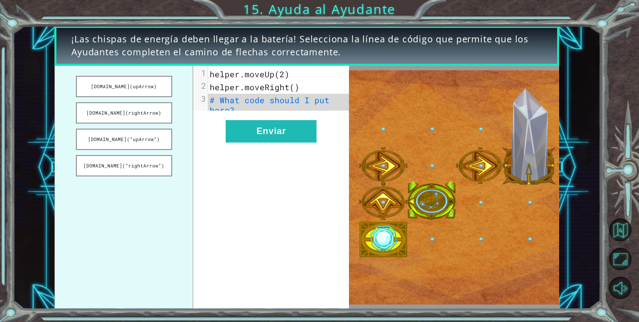
click at [275, 45] on span "¡Las chispas de energía deben llegar a la batería! Selecciona la línea de códig…" at bounding box center [306, 45] width 470 height 25
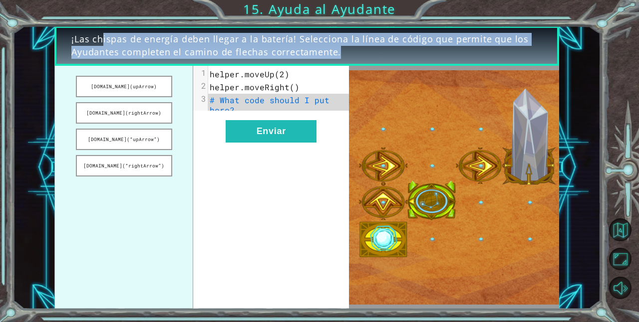
drag, startPoint x: 275, startPoint y: 45, endPoint x: 423, endPoint y: 46, distance: 147.7
click at [423, 46] on span "¡Las chispas de energía deben llegar a la batería! Selecciona la línea de códig…" at bounding box center [306, 45] width 470 height 25
click at [413, 68] on div at bounding box center [454, 187] width 210 height 243
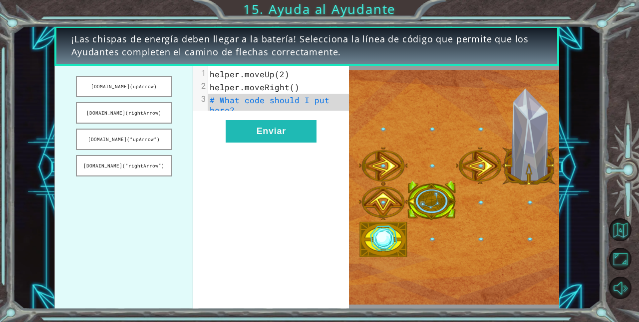
click at [413, 68] on div at bounding box center [454, 187] width 210 height 243
click at [318, 201] on div "xxxxxxxxxx 3 1 helper.moveUp(2) 2 helper.moveRight() 3 # What code should I put…" at bounding box center [271, 187] width 156 height 243
click at [285, 143] on button "Enviar" at bounding box center [270, 131] width 91 height 22
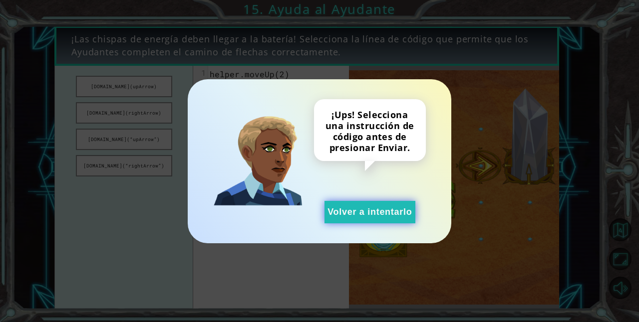
click at [370, 208] on button "Volver a intentarlo" at bounding box center [369, 212] width 91 height 22
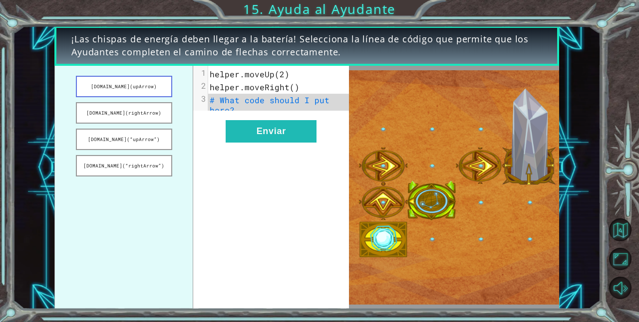
drag, startPoint x: 124, startPoint y: 84, endPoint x: 146, endPoint y: 85, distance: 22.5
click at [146, 85] on button "[DOMAIN_NAME](upArrow)" at bounding box center [124, 86] width 96 height 21
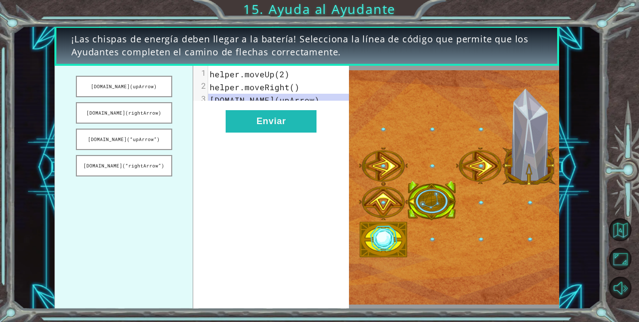
click at [293, 84] on span "helper.moveRight()" at bounding box center [255, 87] width 90 height 10
click at [291, 88] on span "helper.moveRight()" at bounding box center [255, 87] width 90 height 10
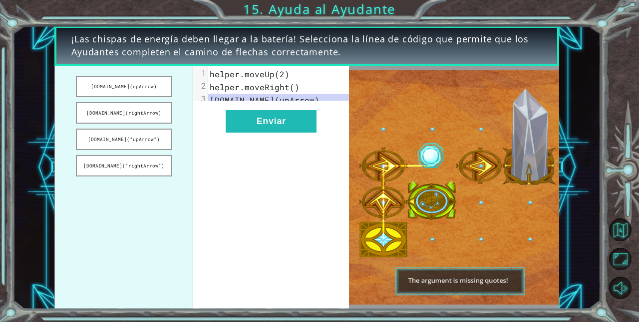
click at [291, 88] on span "helper.moveRight()" at bounding box center [255, 87] width 90 height 10
click at [258, 99] on span "[DOMAIN_NAME](upArrow)" at bounding box center [265, 100] width 110 height 10
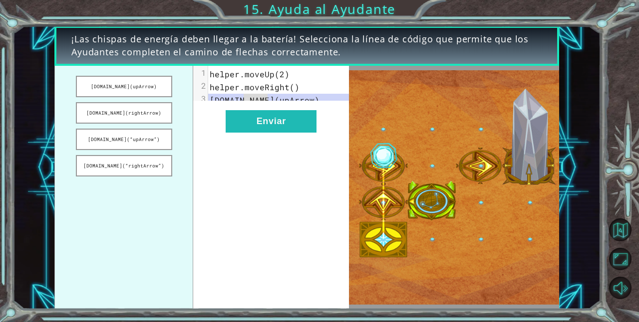
click at [279, 86] on span "helper.moveRight()" at bounding box center [255, 87] width 90 height 10
click at [298, 87] on pre "helper.moveRight()" at bounding box center [282, 87] width 149 height 13
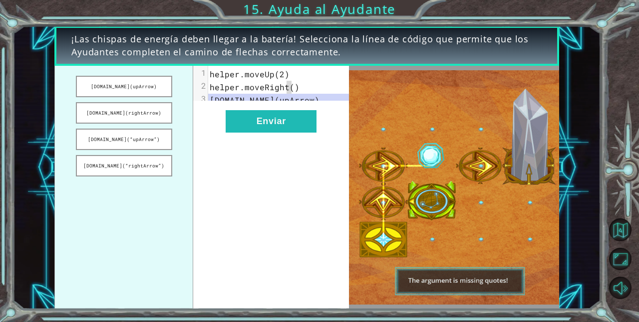
click at [284, 87] on span "helper.moveRight()" at bounding box center [255, 87] width 90 height 10
click at [291, 88] on span "helper.moveRight()" at bounding box center [255, 87] width 90 height 10
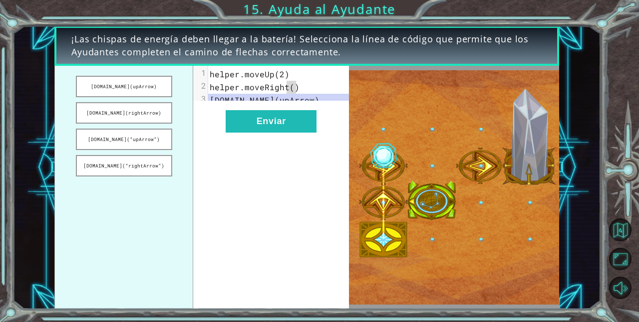
click at [291, 88] on span "helper.moveRight()" at bounding box center [255, 87] width 90 height 10
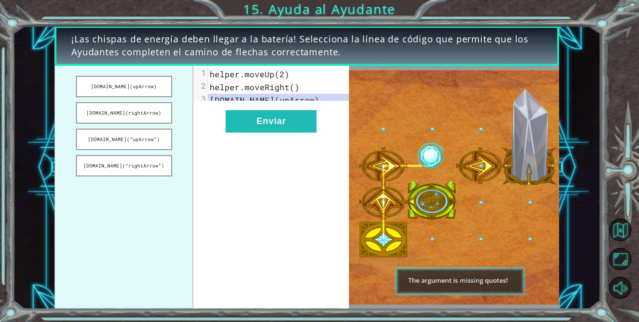
click at [291, 88] on span "helper.moveRight()" at bounding box center [255, 87] width 90 height 10
click at [468, 278] on img at bounding box center [454, 187] width 210 height 234
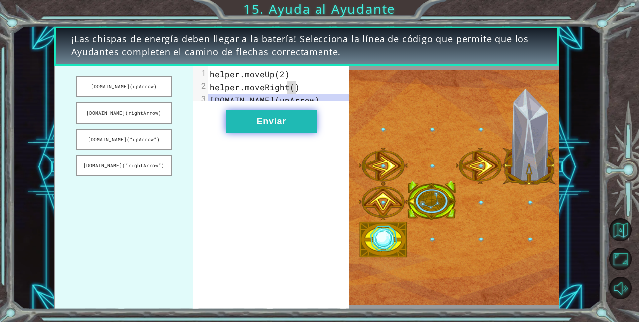
click at [288, 127] on button "Enviar" at bounding box center [270, 121] width 91 height 22
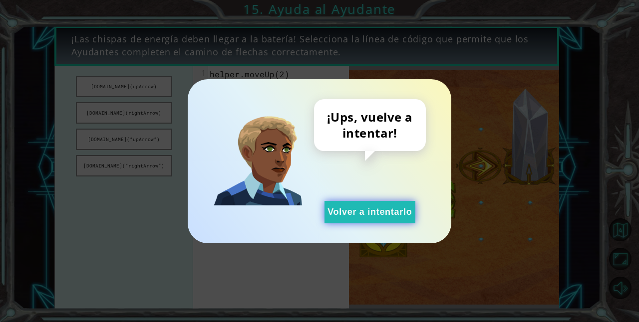
drag, startPoint x: 323, startPoint y: 192, endPoint x: 333, endPoint y: 210, distance: 21.0
click at [324, 194] on div "¡Ups, vuelve a intentar! Volver a intentarlo" at bounding box center [370, 161] width 112 height 124
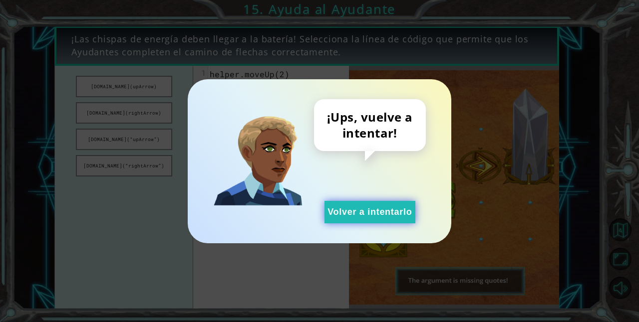
click at [335, 213] on button "Volver a intentarlo" at bounding box center [369, 212] width 91 height 22
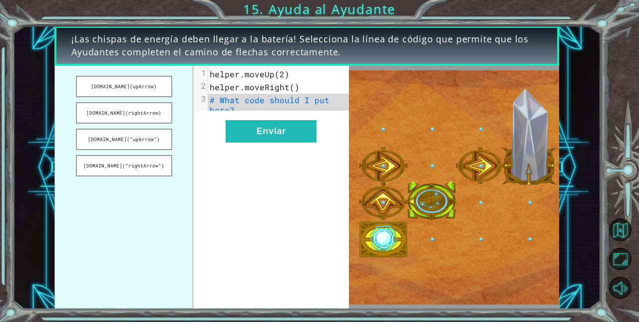
click at [290, 93] on pre "helper.moveRight()" at bounding box center [282, 87] width 149 height 13
click at [290, 88] on span "helper.moveRight()" at bounding box center [255, 87] width 90 height 10
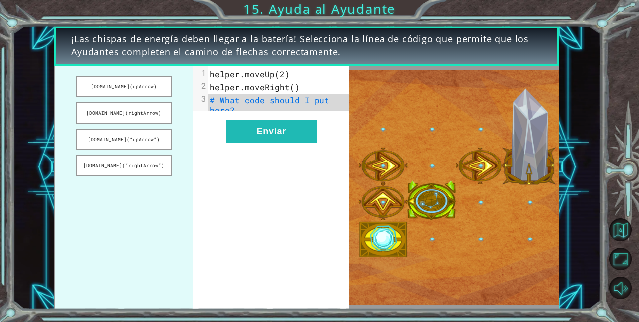
click at [290, 88] on span "helper.moveRight()" at bounding box center [255, 87] width 90 height 10
click at [142, 112] on button "[DOMAIN_NAME](rightArrow)" at bounding box center [124, 112] width 96 height 21
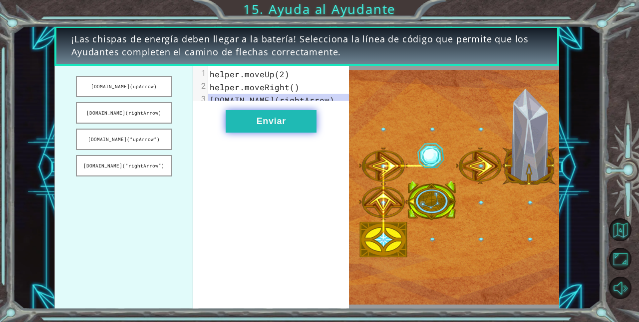
click at [268, 132] on button "Enviar" at bounding box center [270, 121] width 91 height 22
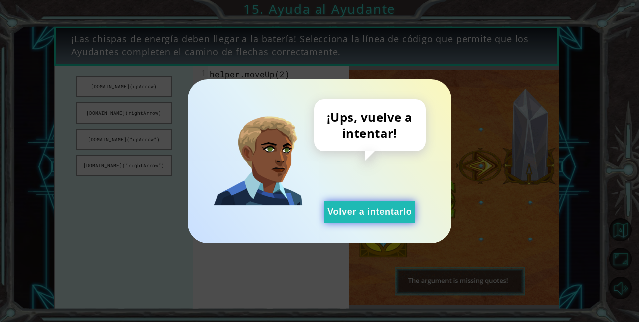
click at [398, 209] on button "Volver a intentarlo" at bounding box center [369, 212] width 91 height 22
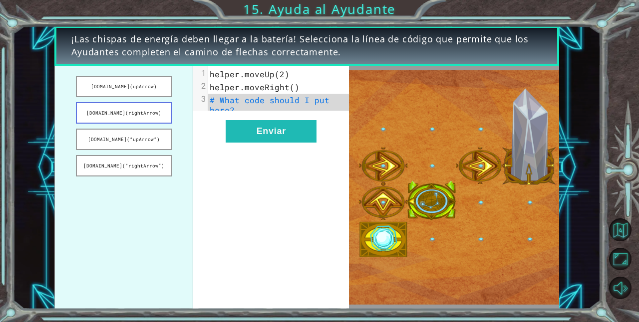
click at [138, 107] on button "[DOMAIN_NAME](rightArrow)" at bounding box center [124, 112] width 96 height 21
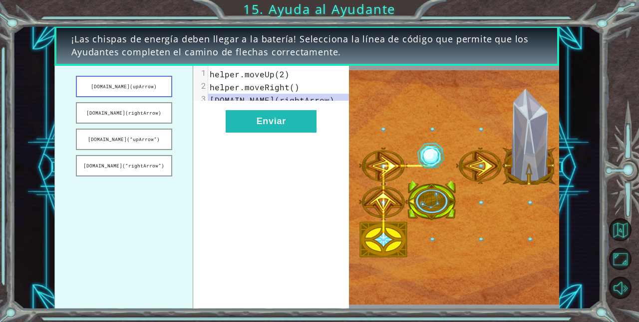
click at [136, 87] on button "[DOMAIN_NAME](upArrow)" at bounding box center [124, 86] width 96 height 21
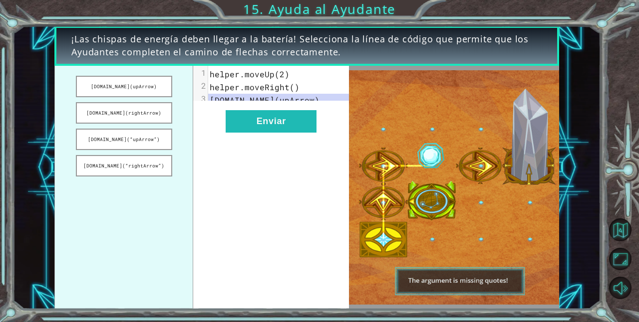
click at [134, 153] on ul "[DOMAIN_NAME](upArrow) [DOMAIN_NAME](rightArrow) [DOMAIN_NAME](“upArrow”) [DOMA…" at bounding box center [123, 187] width 139 height 243
click at [137, 166] on button "[DOMAIN_NAME](“rightArrow”)" at bounding box center [124, 165] width 96 height 21
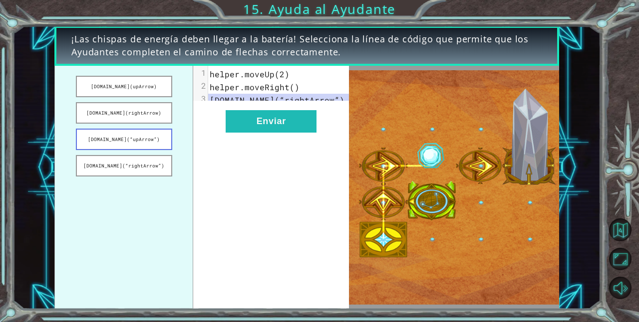
click at [135, 139] on button "[DOMAIN_NAME](“upArrow”)" at bounding box center [124, 139] width 96 height 21
click at [140, 157] on button "[DOMAIN_NAME](“rightArrow”)" at bounding box center [124, 165] width 96 height 21
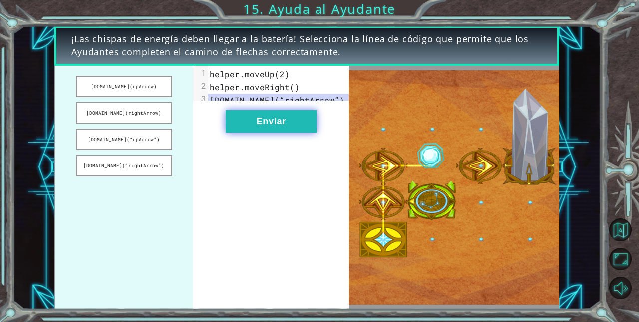
click at [269, 123] on button "Enviar" at bounding box center [270, 121] width 91 height 22
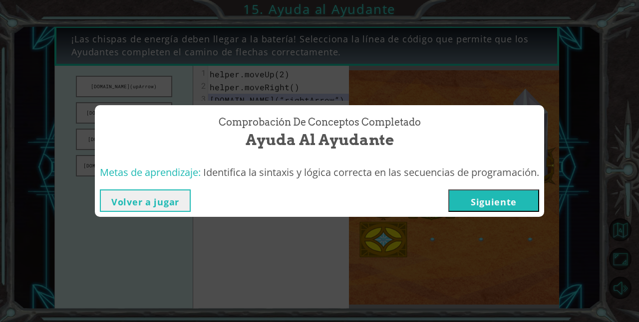
click at [497, 201] on button "Siguiente" at bounding box center [493, 201] width 91 height 22
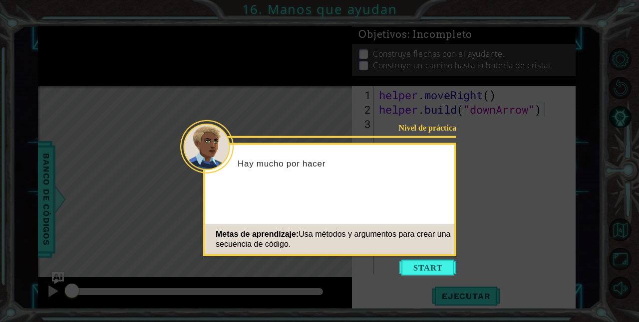
click at [429, 260] on button "Start" at bounding box center [427, 268] width 57 height 16
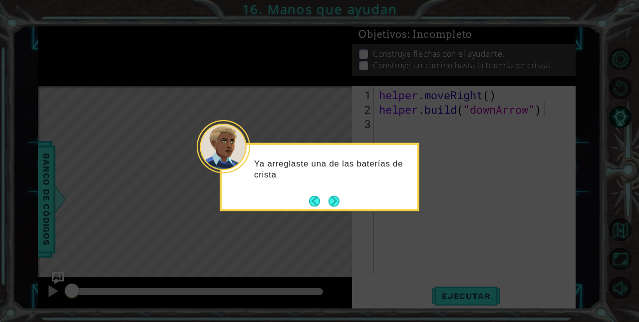
click at [342, 201] on div "Ya arreglaste una de las baterías de crista" at bounding box center [319, 177] width 200 height 68
click at [338, 201] on button "Next" at bounding box center [333, 201] width 11 height 11
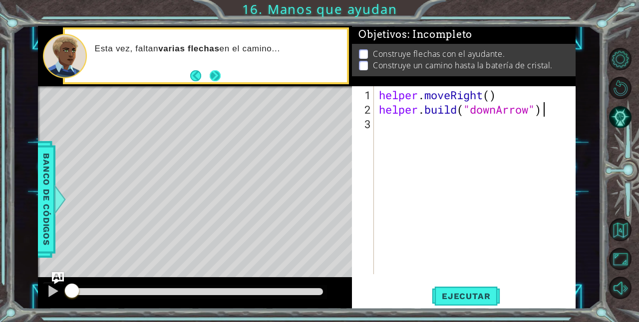
click at [210, 71] on button "Next" at bounding box center [215, 75] width 11 height 11
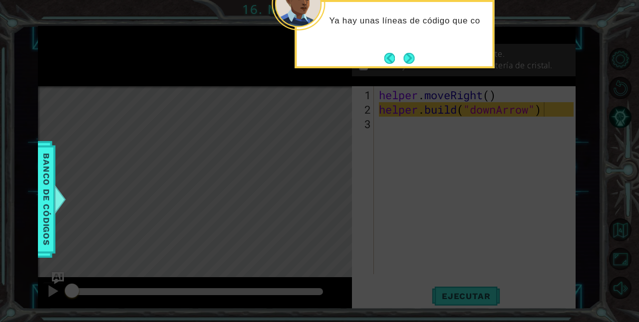
click at [418, 57] on div "Ya hay unas líneas de código que co" at bounding box center [394, 34] width 200 height 68
click at [406, 57] on button "Next" at bounding box center [408, 58] width 11 height 11
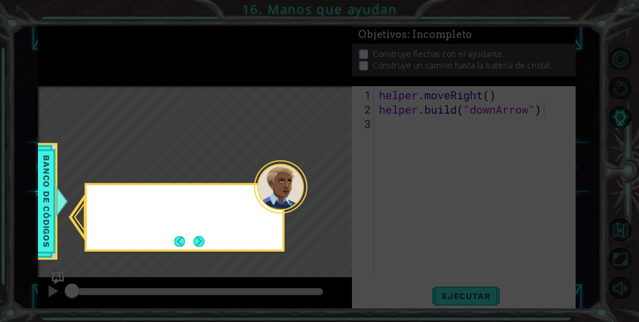
click at [406, 57] on icon at bounding box center [319, 161] width 639 height 322
click at [201, 239] on button "Next" at bounding box center [199, 241] width 11 height 11
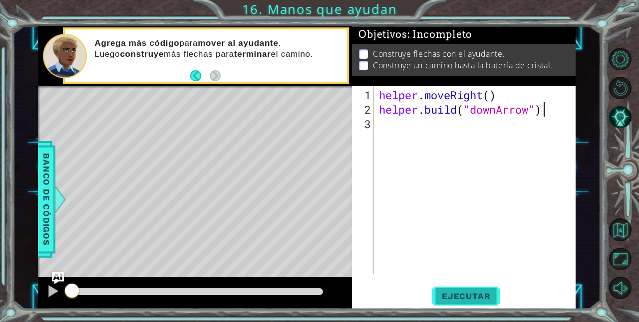
click at [466, 302] on button "Ejecutar" at bounding box center [465, 296] width 68 height 22
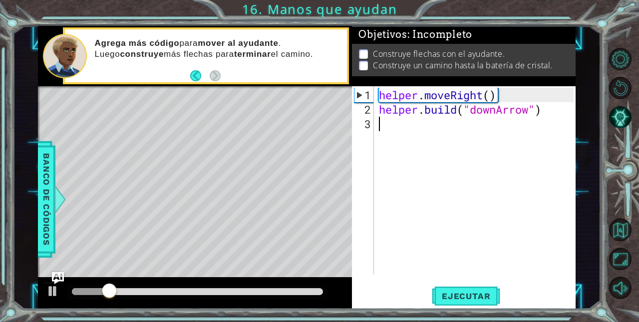
click at [420, 136] on div "helper . moveRight ( ) helper . build ( "downArrow" )" at bounding box center [477, 196] width 201 height 217
click at [489, 95] on div "helper . moveRight ( ) helper . build ( "downArrow" )" at bounding box center [477, 196] width 201 height 217
type textarea "helper.moveRight()"
click at [470, 127] on div "helper . moveRight ( ) helper . build ( "downArrow" )" at bounding box center [477, 196] width 201 height 217
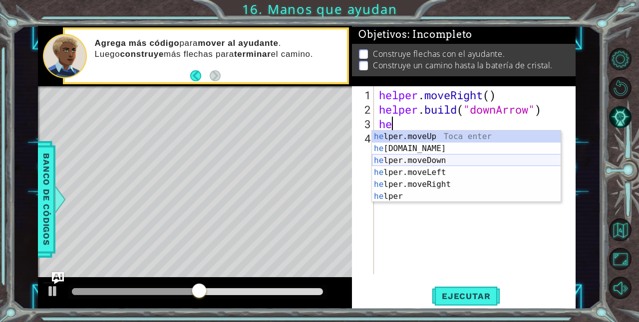
click at [437, 165] on div "he lper.moveUp Toca enter he [DOMAIN_NAME] Toca enter he lper.moveDown Toca ent…" at bounding box center [466, 179] width 189 height 96
type textarea "helper.moveDown(1)"
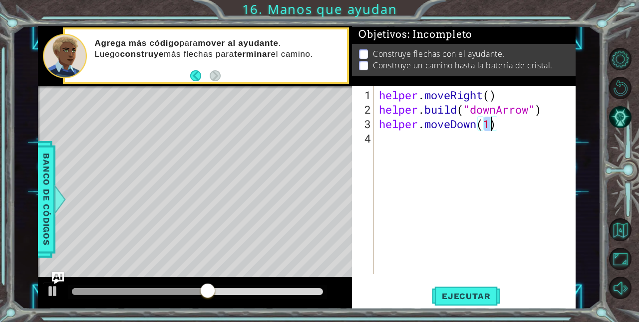
click at [457, 150] on div "helper . moveRight ( ) helper . build ( "downArrow" ) helper . moveDown ( 1 )" at bounding box center [477, 196] width 201 height 217
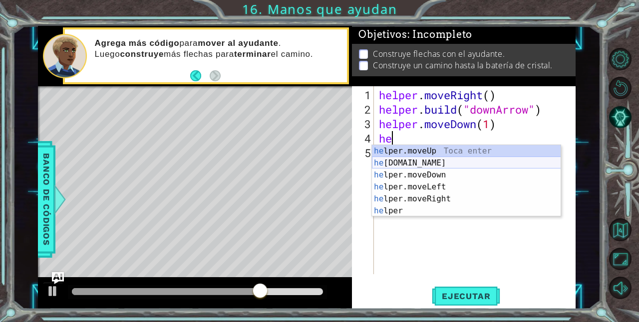
click at [444, 166] on div "he lper.moveUp Toca enter he [DOMAIN_NAME] Toca enter he lper.moveDown Toca ent…" at bounding box center [466, 193] width 189 height 96
type textarea "[DOMAIN_NAME]("rightArrow")"
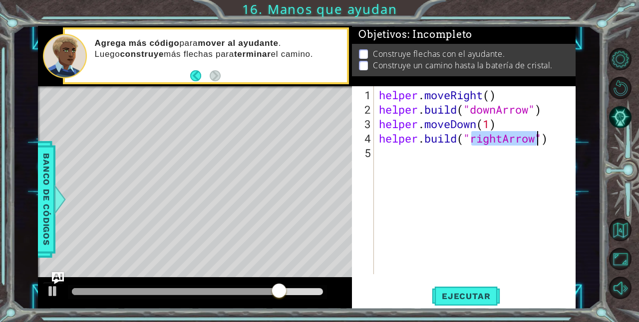
click at [443, 189] on div "helper . moveRight ( ) helper . build ( "downArrow" ) helper . moveDown ( 1 ) h…" at bounding box center [477, 196] width 201 height 217
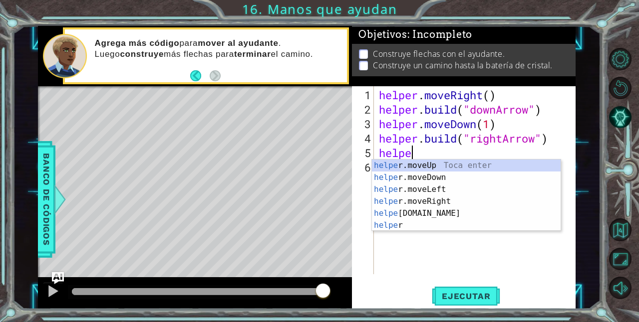
scroll to position [0, 1]
type textarea "helper"
click at [397, 253] on div "helper . moveRight ( ) helper . build ( "downArrow" ) helper . moveDown ( 1 ) h…" at bounding box center [477, 196] width 201 height 217
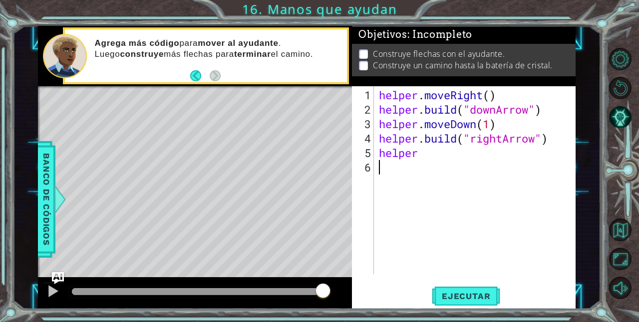
click at [535, 111] on div "helper . moveRight ( ) helper . build ( "downArrow" ) helper . moveDown ( 1 ) h…" at bounding box center [477, 196] width 201 height 217
click at [533, 109] on div "helper . moveRight ( ) helper . build ( "downArrow" ) helper . moveDown ( 1 ) h…" at bounding box center [477, 196] width 201 height 217
type textarea "[DOMAIN_NAME]("rightArrow")"
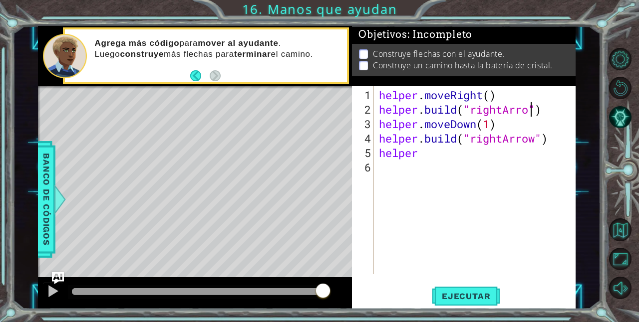
scroll to position [0, 7]
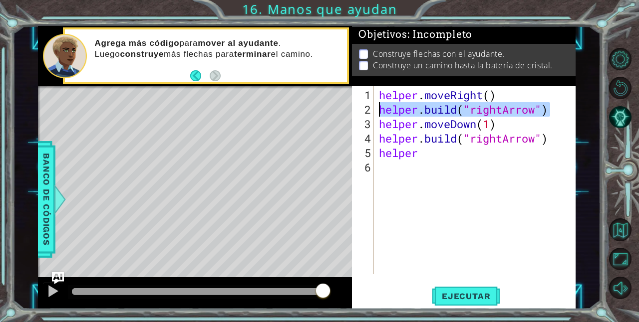
drag, startPoint x: 559, startPoint y: 106, endPoint x: 378, endPoint y: 102, distance: 181.1
click at [378, 102] on div "helper . moveRight ( ) helper . build ( "rightArrow" ) helper . moveDown ( 1 ) …" at bounding box center [477, 196] width 201 height 217
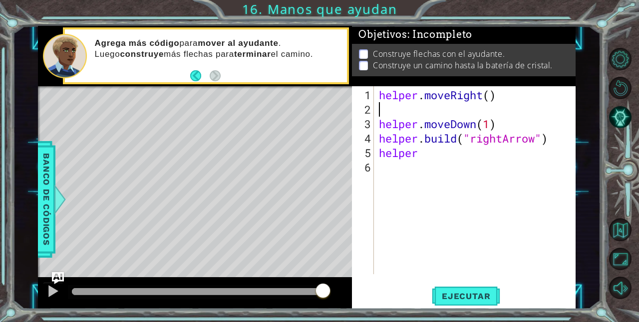
scroll to position [0, 0]
click at [461, 294] on span "Ejecutar" at bounding box center [465, 296] width 68 height 10
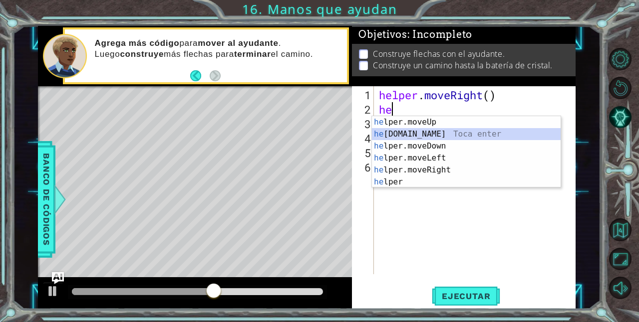
click at [398, 138] on div "he lper.moveUp Toca enter he [DOMAIN_NAME] Toca enter he lper.moveDown Toca ent…" at bounding box center [466, 164] width 189 height 96
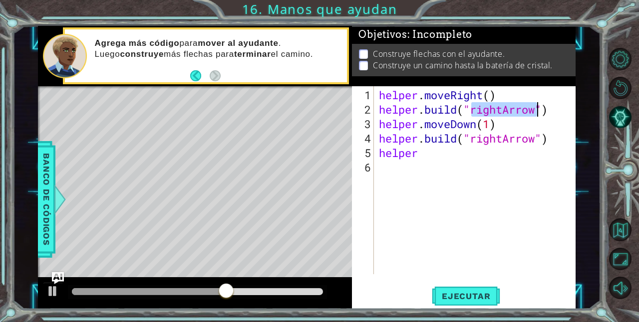
click at [505, 104] on div "helper . moveRight ( ) helper . build ( "rightArrow" ) helper . moveDown ( 1 ) …" at bounding box center [475, 180] width 196 height 188
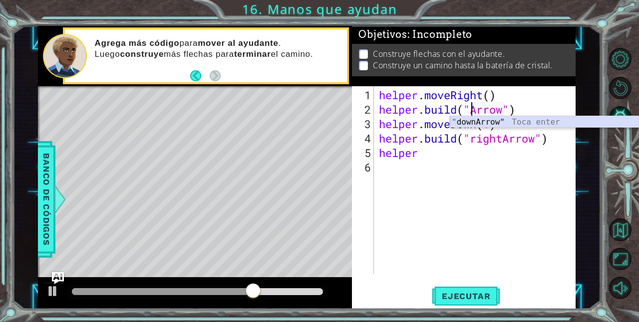
click at [494, 118] on div "" downArrow" Toca enter" at bounding box center [543, 134] width 189 height 36
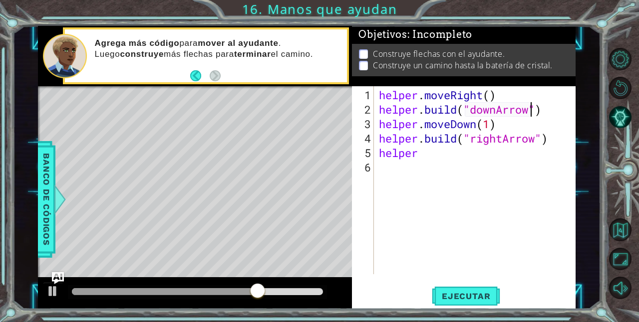
click at [440, 156] on div "helper . moveRight ( ) helper . build ( "downArrow" ) helper . moveDown ( 1 ) h…" at bounding box center [477, 196] width 201 height 217
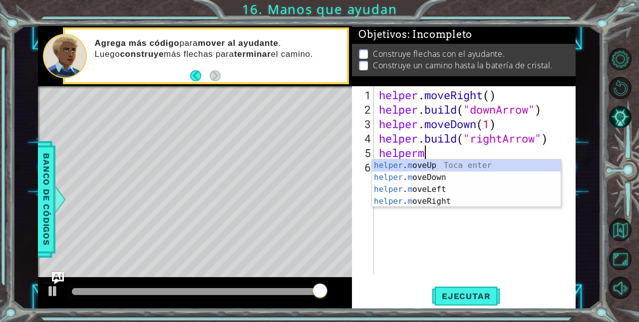
scroll to position [0, 1]
click at [439, 197] on div "helper . m oveUp Toca enter helper . m oveDown Toca enter helper . m oveLeft To…" at bounding box center [466, 196] width 189 height 72
type textarea "helper.moveRight(1)"
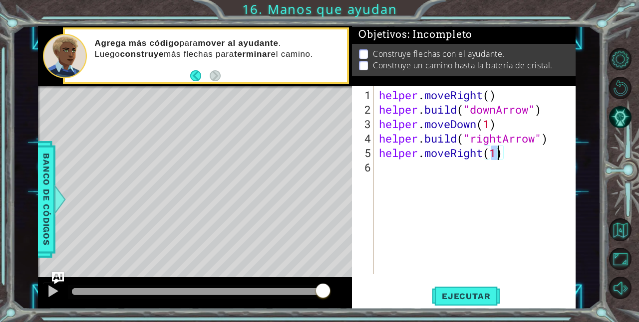
click at [389, 167] on div "helper . moveRight ( ) helper . build ( "downArrow" ) helper . moveDown ( 1 ) h…" at bounding box center [477, 196] width 201 height 217
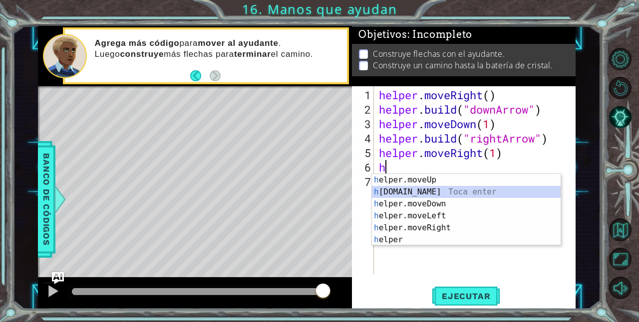
click at [461, 194] on div "h elper.moveUp Toca enter h [DOMAIN_NAME] Toca enter h elper.moveDown Toca ente…" at bounding box center [466, 222] width 189 height 96
type textarea "[DOMAIN_NAME]("rightArrow")"
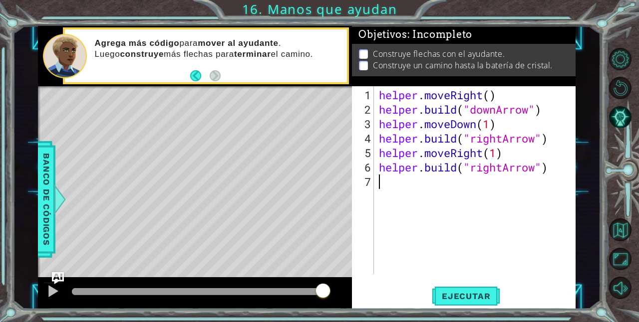
click at [461, 194] on div "helper . moveRight ( ) helper . build ( "downArrow" ) helper . moveDown ( 1 ) h…" at bounding box center [477, 196] width 201 height 217
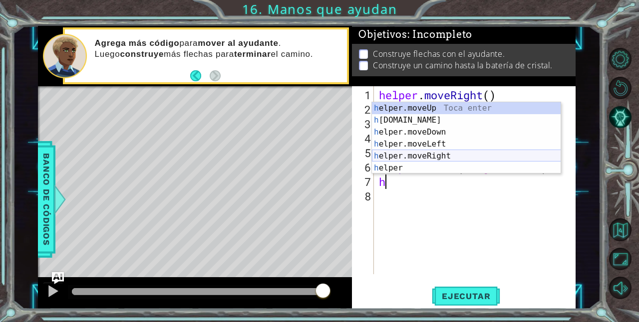
click at [444, 157] on div "h elper.moveUp Toca enter h [DOMAIN_NAME] Toca enter h elper.moveDown Toca ente…" at bounding box center [466, 150] width 189 height 96
type textarea "helper.moveRight(1)"
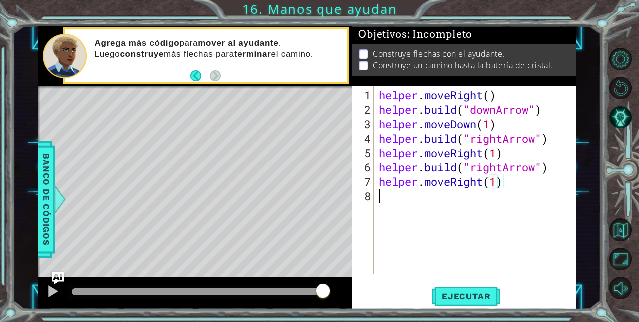
click at [421, 204] on div "helper . moveRight ( ) helper . build ( "downArrow" ) helper . moveDown ( 1 ) h…" at bounding box center [477, 196] width 201 height 217
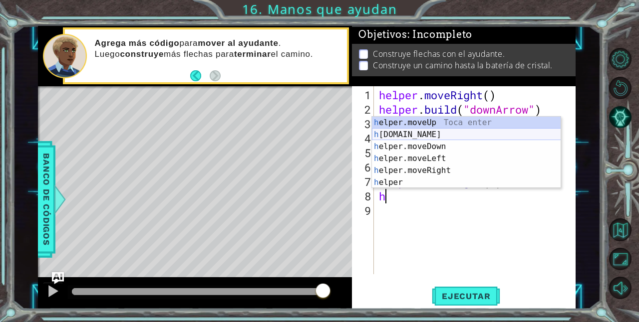
click at [417, 131] on div "h elper.moveUp Toca enter h [DOMAIN_NAME] Toca enter h elper.moveDown Toca ente…" at bounding box center [466, 165] width 189 height 96
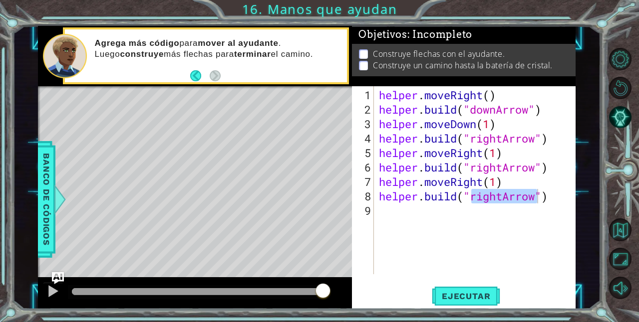
click at [507, 197] on div "helper . moveRight ( ) helper . build ( "downArrow" ) helper . moveDown ( 1 ) h…" at bounding box center [475, 180] width 196 height 188
click at [504, 197] on div "helper . moveRight ( ) helper . build ( "downArrow" ) helper . moveDown ( 1 ) h…" at bounding box center [477, 196] width 201 height 217
type textarea "[DOMAIN_NAME]("upArrow")"
click at [459, 293] on span "Ejecutar" at bounding box center [465, 296] width 68 height 10
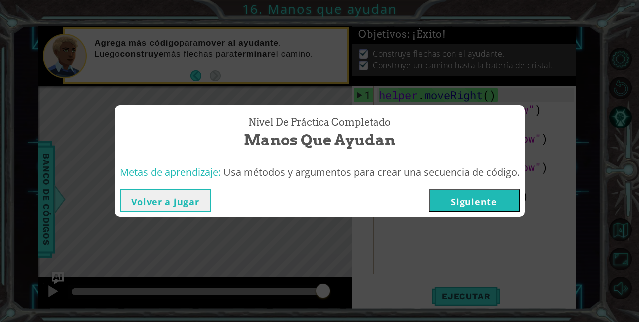
click at [477, 205] on button "Siguiente" at bounding box center [473, 201] width 91 height 22
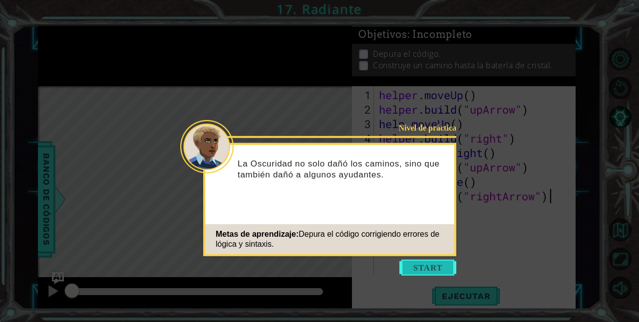
click at [423, 265] on button "Start" at bounding box center [427, 268] width 57 height 16
click at [422, 266] on icon at bounding box center [319, 161] width 639 height 322
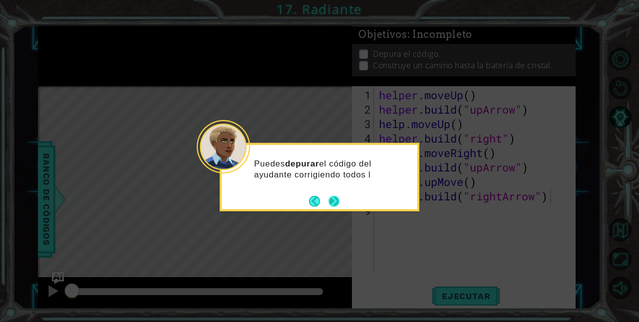
click at [329, 201] on button "Next" at bounding box center [333, 201] width 11 height 11
click at [329, 201] on div "Level Map" at bounding box center [268, 233] width 461 height 294
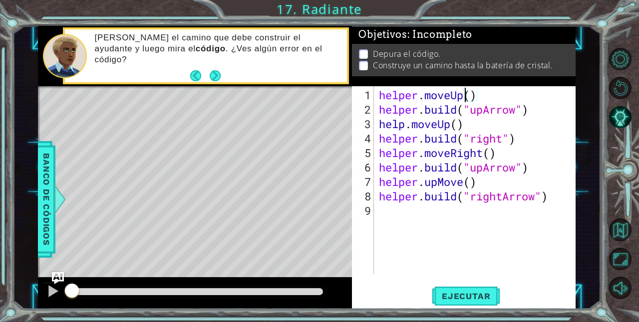
click at [466, 93] on div "helper . moveUp ( ) helper . build ( "upArrow" ) help . moveUp ( ) helper . bui…" at bounding box center [477, 196] width 201 height 217
click at [471, 92] on div "helper . moveUp ( ) helper . build ( "upArrow" ) help . moveUp ( ) helper . bui…" at bounding box center [477, 196] width 201 height 217
click at [459, 128] on div "helper . moveUp ( 1 ) helper . build ( "upArrow" ) help . moveUp ( ) helper . b…" at bounding box center [477, 196] width 201 height 217
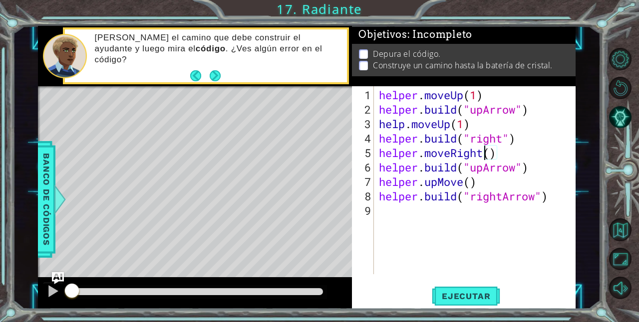
click at [485, 156] on div "helper . moveUp ( 1 ) helper . build ( "upArrow" ) help . moveUp ( 1 ) helper .…" at bounding box center [477, 196] width 201 height 217
click at [494, 159] on div "helper . moveUp ( 1 ) helper . build ( "upArrow" ) help . moveUp ( 1 ) helper .…" at bounding box center [477, 196] width 201 height 217
click at [490, 154] on div "helper . moveUp ( 1 ) helper . build ( "upArrow" ) help . moveUp ( 1 ) helper .…" at bounding box center [477, 196] width 201 height 217
click at [471, 181] on div "helper . moveUp ( 1 ) helper . build ( "upArrow" ) help . moveUp ( 1 ) helper .…" at bounding box center [477, 196] width 201 height 217
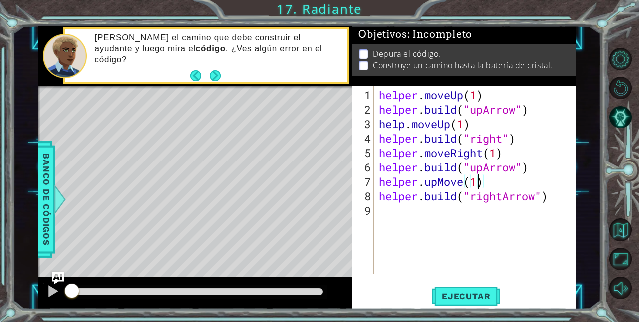
scroll to position [0, 4]
click at [483, 162] on div "helper . moveUp ( 1 ) helper . build ( "upArrow" ) help . moveUp ( 1 ) helper .…" at bounding box center [477, 196] width 201 height 217
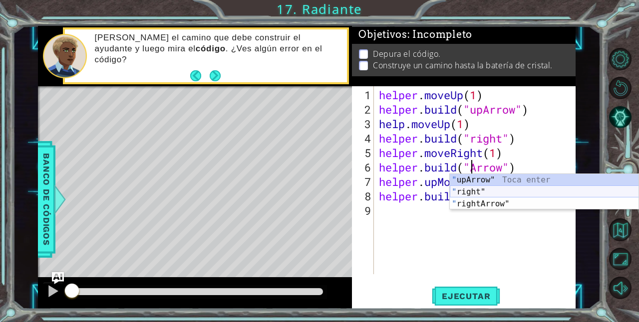
click at [464, 190] on div "" upArrow" Toca enter " right" Toca enter " rightArrow" Toca enter" at bounding box center [543, 204] width 189 height 60
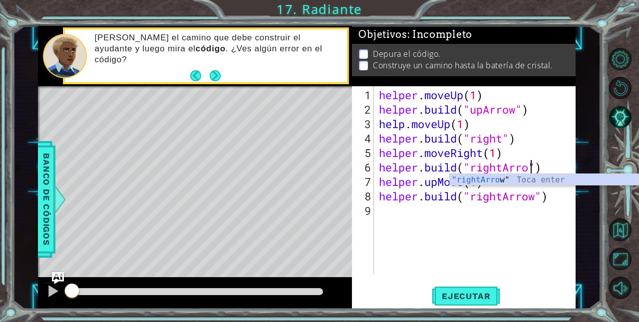
type textarea "[DOMAIN_NAME]("rightArrow")"
click at [483, 203] on div "helper . moveUp ( 1 ) helper . build ( "upArrow" ) help . moveUp ( 1 ) helper .…" at bounding box center [477, 196] width 201 height 217
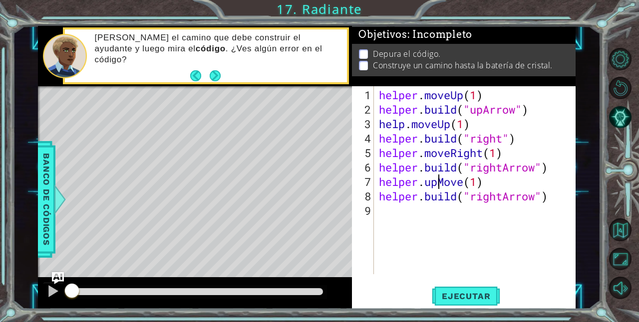
click at [435, 183] on div "helper . moveUp ( 1 ) helper . build ( "upArrow" ) help . moveUp ( 1 ) helper .…" at bounding box center [477, 196] width 201 height 217
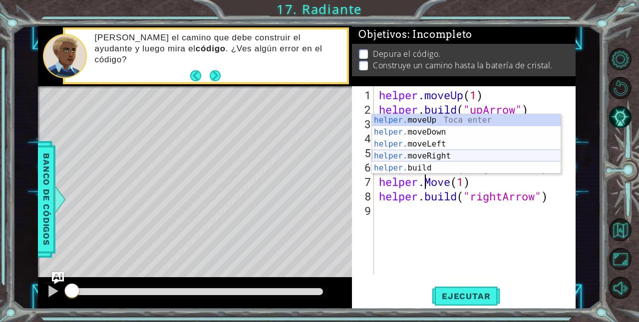
click at [420, 155] on div "helper. moveUp Toca enter helper. moveDown Toca enter helper. moveLeft Toca ent…" at bounding box center [466, 156] width 189 height 84
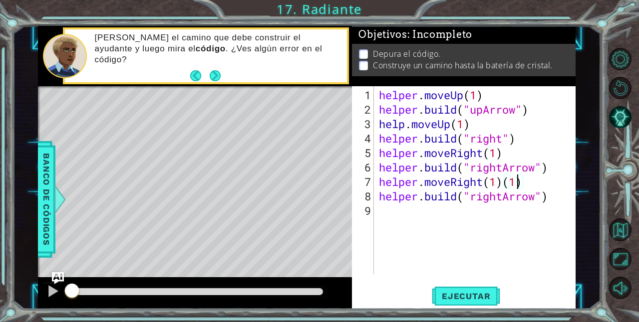
click at [520, 178] on div "helper . moveUp ( 1 ) helper . build ( "upArrow" ) help . moveUp ( 1 ) helper .…" at bounding box center [477, 196] width 201 height 217
click at [522, 178] on div "helper . moveUp ( 1 ) helper . build ( "upArrow" ) help . moveUp ( 1 ) helper .…" at bounding box center [477, 196] width 201 height 217
click at [501, 196] on div "helper . moveUp ( 1 ) helper . build ( "upArrow" ) help . moveUp ( 1 ) helper .…" at bounding box center [477, 196] width 201 height 217
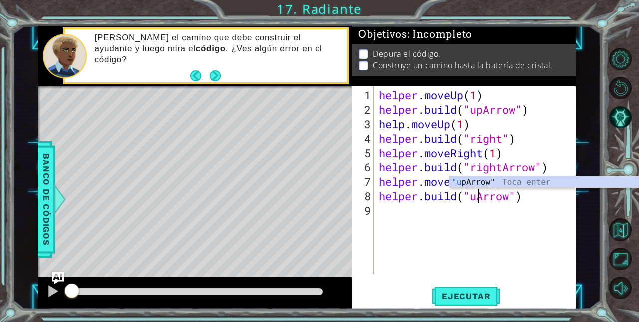
scroll to position [0, 4]
click at [464, 304] on button "Ejecutar" at bounding box center [465, 296] width 68 height 22
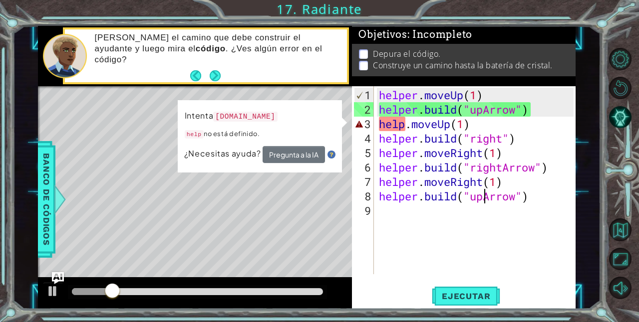
click at [402, 118] on div "helper . moveUp ( 1 ) helper . build ( "upArrow" ) help . moveUp ( 1 ) helper .…" at bounding box center [477, 196] width 201 height 217
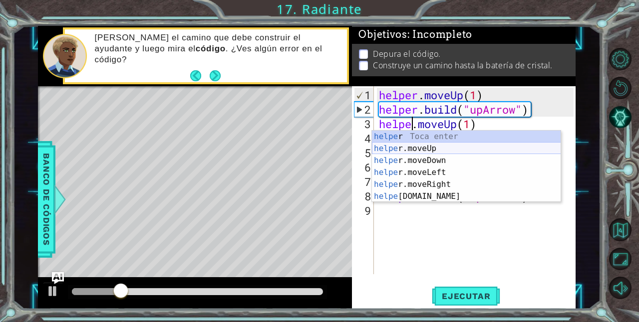
scroll to position [0, 1]
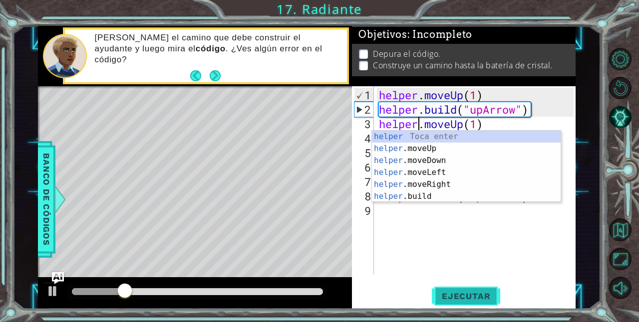
click at [478, 289] on button "Ejecutar" at bounding box center [465, 296] width 68 height 22
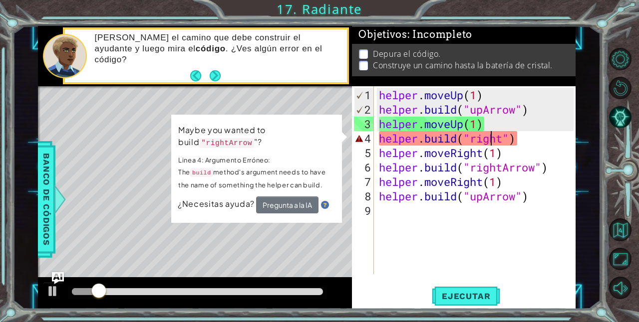
click at [489, 141] on div "helper . moveUp ( 1 ) helper . build ( "upArrow" ) helper . moveUp ( 1 ) helper…" at bounding box center [477, 196] width 201 height 217
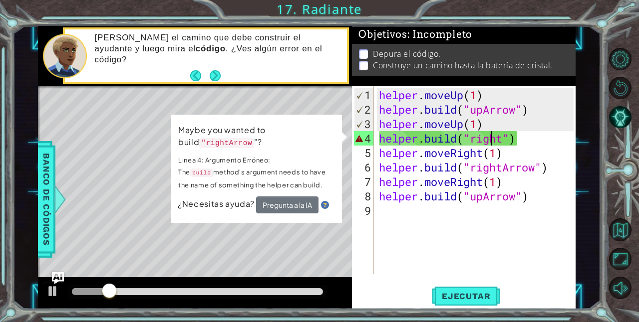
click at [501, 141] on div "helper . moveUp ( 1 ) helper . build ( "upArrow" ) helper . moveUp ( 1 ) helper…" at bounding box center [477, 196] width 201 height 217
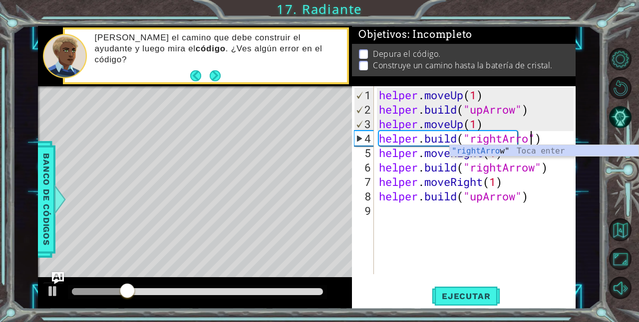
scroll to position [0, 7]
type textarea "[DOMAIN_NAME]("rightArrow")"
click at [467, 293] on span "Ejecutar" at bounding box center [465, 296] width 68 height 10
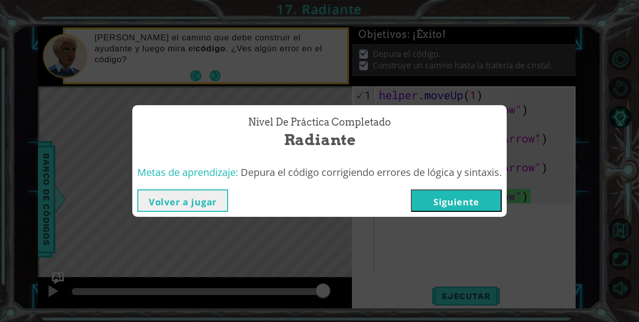
click at [442, 198] on button "Siguiente" at bounding box center [456, 201] width 91 height 22
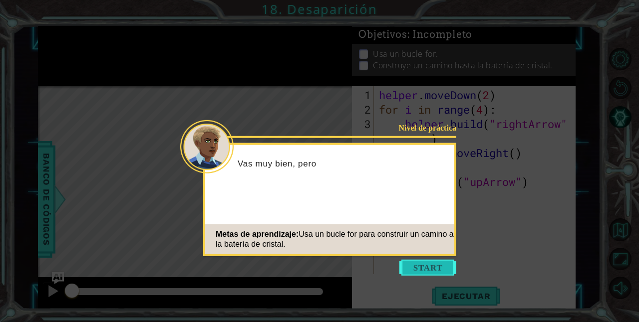
click at [423, 265] on button "Start" at bounding box center [427, 268] width 57 height 16
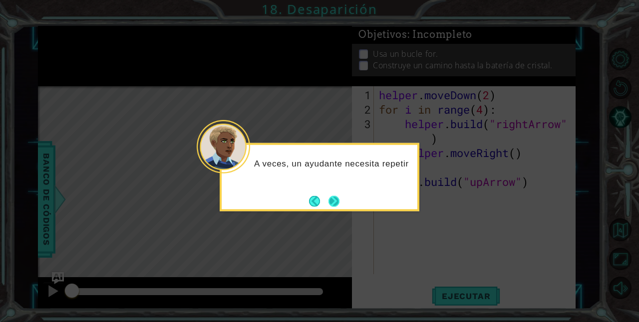
click at [339, 201] on button "Next" at bounding box center [333, 201] width 11 height 11
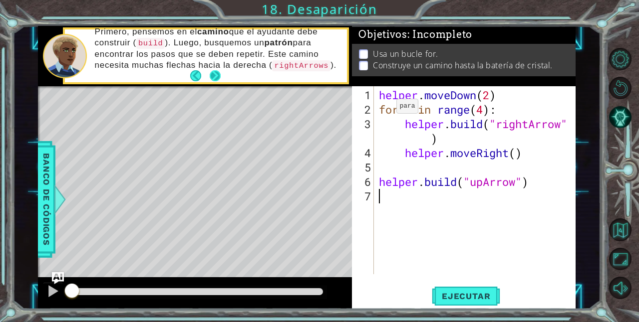
click at [212, 72] on button "Next" at bounding box center [215, 75] width 11 height 11
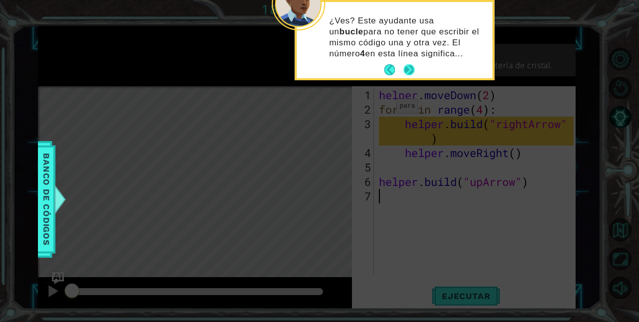
click at [405, 67] on button "Next" at bounding box center [408, 69] width 11 height 11
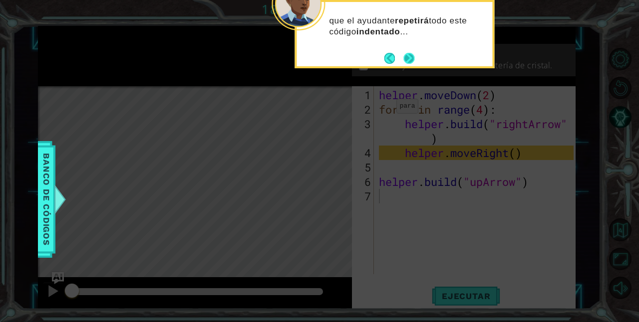
click at [403, 53] on button "Next" at bounding box center [408, 58] width 11 height 11
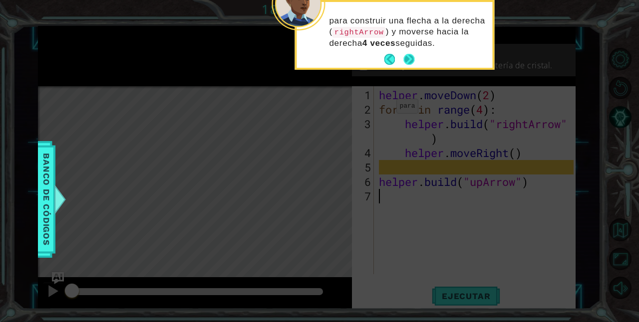
click at [403, 59] on button "Next" at bounding box center [408, 59] width 11 height 11
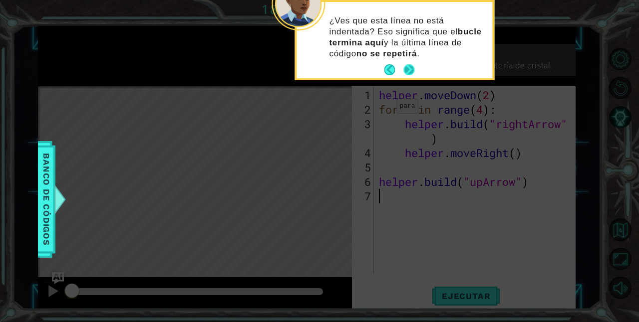
click at [408, 72] on button "Next" at bounding box center [408, 69] width 11 height 11
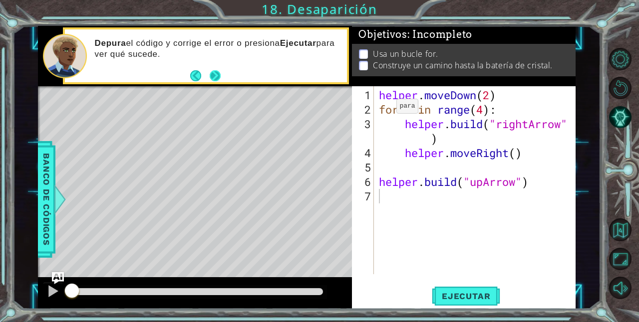
click at [211, 70] on button "Next" at bounding box center [215, 75] width 11 height 11
click at [211, 70] on footer at bounding box center [205, 75] width 30 height 15
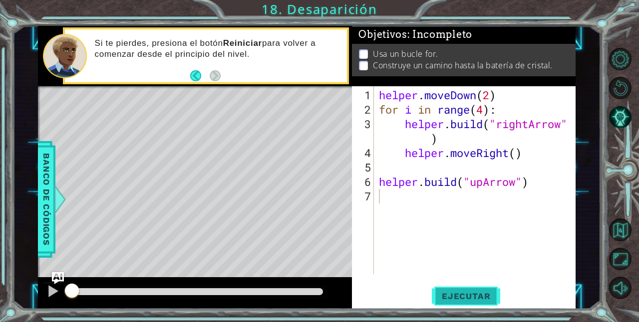
click at [462, 300] on span "Ejecutar" at bounding box center [465, 296] width 68 height 10
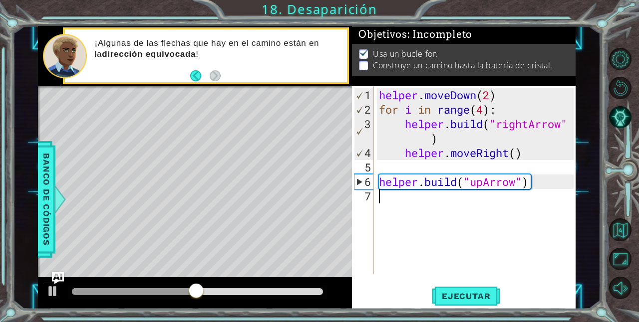
click at [407, 162] on div "helper . moveDown ( 2 ) for i in range ( 4 ) : helper . build ( "rightArrow" ) …" at bounding box center [477, 196] width 201 height 217
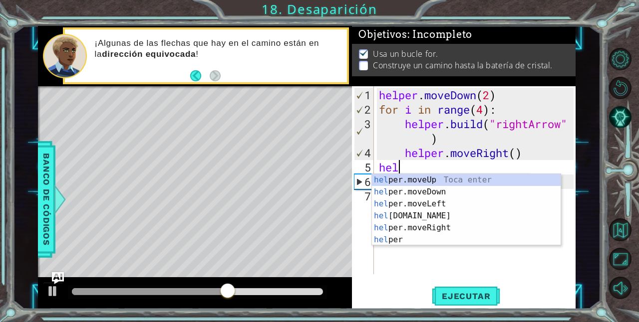
scroll to position [0, 1]
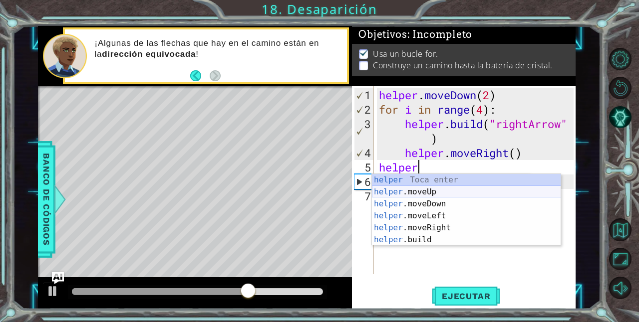
click at [415, 189] on div "helper Toca enter helper .moveUp Toca enter helper .moveDown Toca enter helper …" at bounding box center [466, 222] width 189 height 96
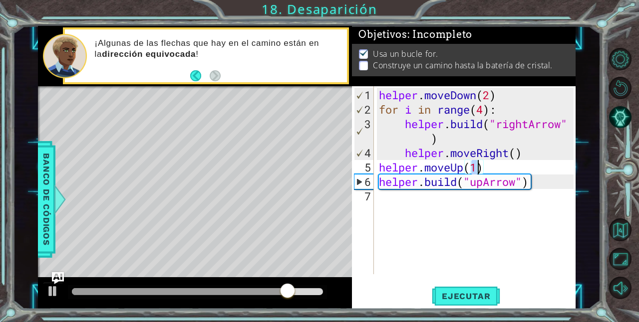
type textarea "helper.moveUp(1)"
click at [478, 168] on div "helper . moveDown ( 2 ) for i in range ( 4 ) : helper . build ( "rightArrow" ) …" at bounding box center [475, 180] width 196 height 188
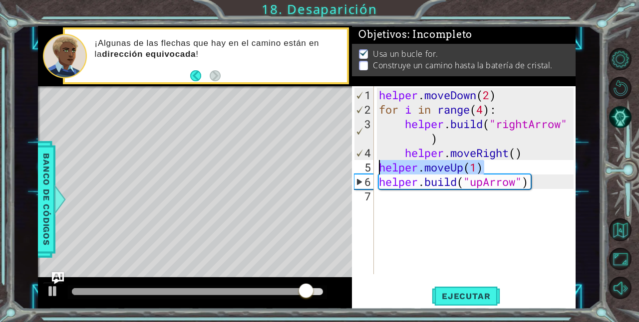
drag, startPoint x: 494, startPoint y: 167, endPoint x: 379, endPoint y: 167, distance: 114.7
click at [379, 167] on div "helper . moveDown ( 2 ) for i in range ( 4 ) : helper . build ( "rightArrow" ) …" at bounding box center [477, 196] width 201 height 217
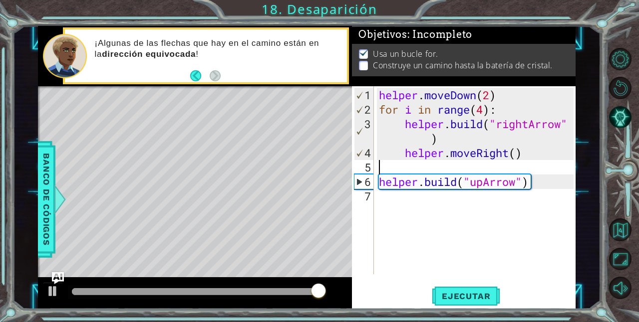
drag, startPoint x: 389, startPoint y: 188, endPoint x: 390, endPoint y: 194, distance: 6.5
click at [389, 188] on div "helper . moveDown ( 2 ) for i in range ( 4 ) : helper . build ( "rightArrow" ) …" at bounding box center [477, 196] width 201 height 217
type textarea "[DOMAIN_NAME]("upArrow")"
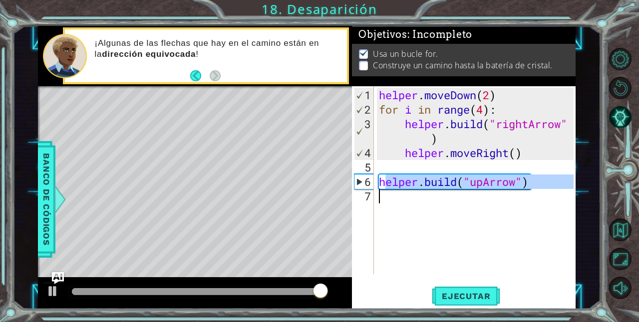
click at [389, 196] on div "helper . moveDown ( 2 ) for i in range ( 4 ) : helper . build ( "rightArrow" ) …" at bounding box center [475, 180] width 196 height 188
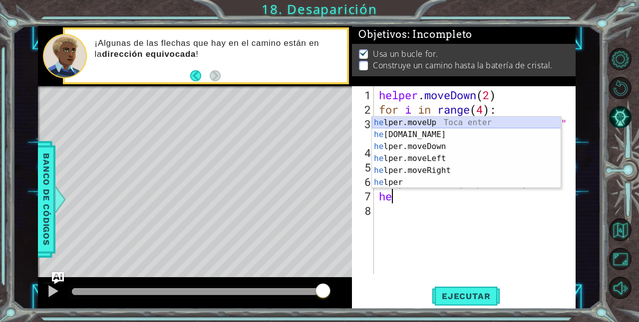
click at [426, 122] on div "he lper.moveUp Toca enter he [DOMAIN_NAME] Toca enter he lper.moveDown Toca ent…" at bounding box center [466, 165] width 189 height 96
type textarea "helper.moveUp(1)"
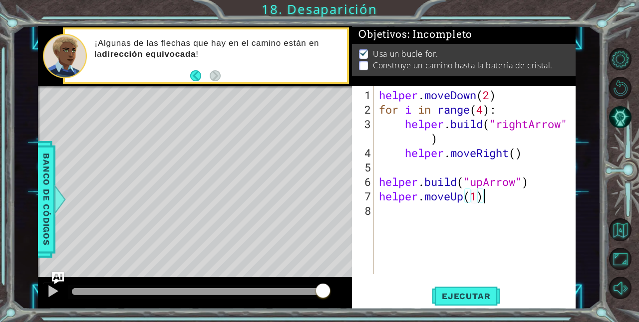
click at [490, 194] on div "helper . moveDown ( 2 ) for i in range ( 4 ) : helper . build ( "rightArrow" ) …" at bounding box center [477, 196] width 201 height 217
click at [456, 206] on div "helper . moveDown ( 2 ) for i in range ( 4 ) : helper . build ( "rightArrow" ) …" at bounding box center [477, 196] width 201 height 217
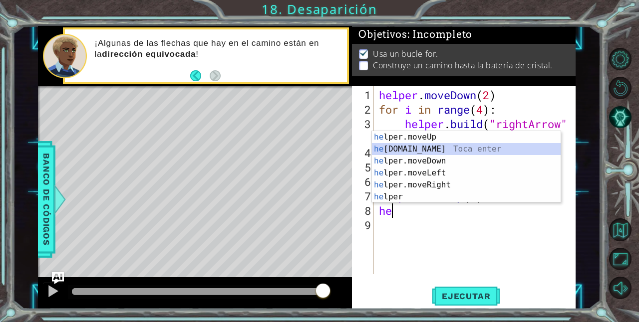
click at [441, 148] on div "he lper.moveUp Toca enter he [DOMAIN_NAME] Toca enter he lper.moveDown Toca ent…" at bounding box center [466, 179] width 189 height 96
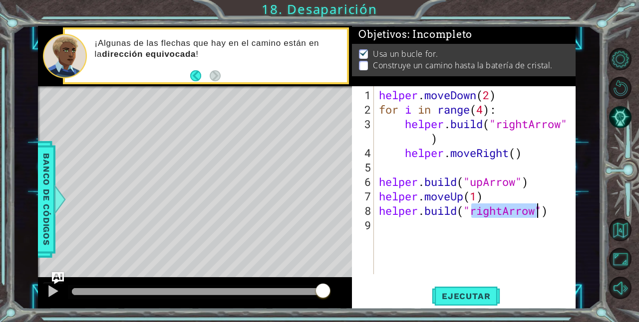
click at [499, 209] on div "helper . moveDown ( 2 ) for i in range ( 4 ) : helper . build ( "rightArrow" ) …" at bounding box center [475, 180] width 196 height 188
click at [502, 209] on div "helper . moveDown ( 2 ) for i in range ( 4 ) : helper . build ( "rightArrow" ) …" at bounding box center [477, 196] width 201 height 217
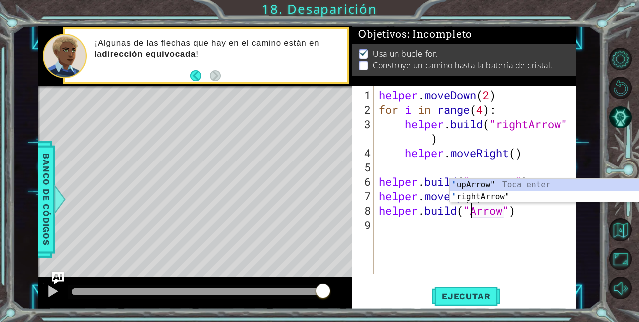
scroll to position [0, 4]
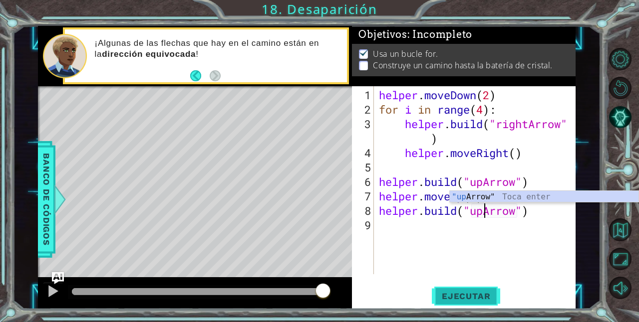
type textarea "[DOMAIN_NAME]("upArrow")"
click at [450, 288] on button "Ejecutar" at bounding box center [465, 296] width 68 height 22
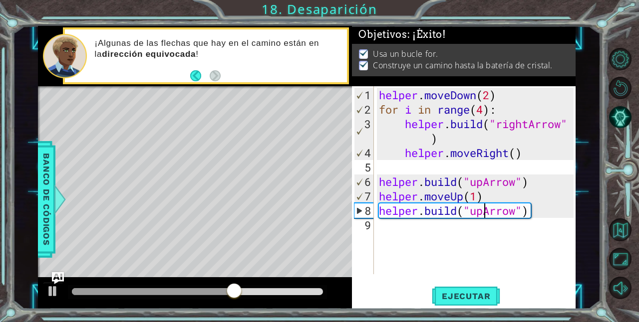
click at [289, 295] on div at bounding box center [197, 291] width 251 height 7
click at [477, 295] on span "Ejecutar" at bounding box center [465, 296] width 68 height 10
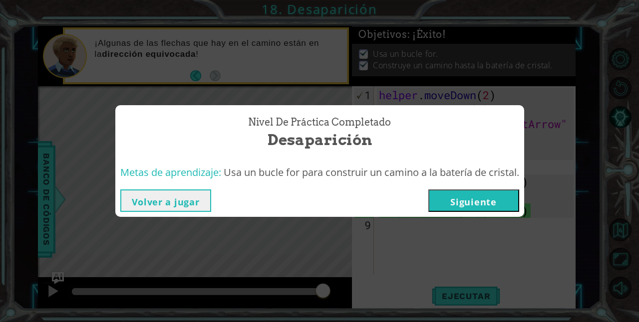
click at [457, 200] on button "Siguiente" at bounding box center [473, 201] width 91 height 22
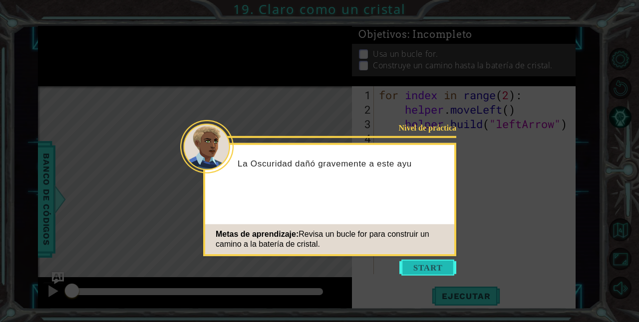
click at [416, 264] on button "Start" at bounding box center [427, 268] width 57 height 16
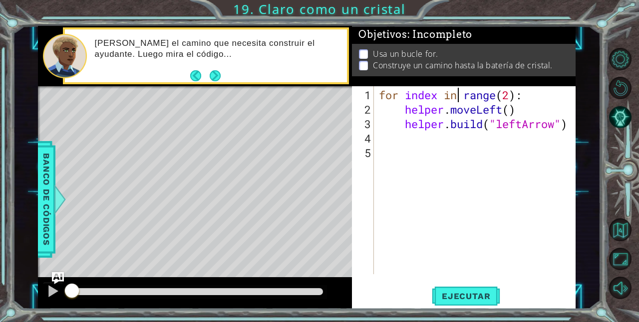
click at [456, 89] on div "for index in range ( 2 ) : helper . moveLeft ( ) helper . build ( "leftArrow" )" at bounding box center [477, 196] width 201 height 217
click at [480, 94] on div "for index in range ( 2 ) : helper . moveLeft ( ) helper . build ( "leftArrow" )" at bounding box center [477, 196] width 201 height 217
click at [454, 94] on div "for index in range ( 2 ) : helper . moveLeft ( ) helper . build ( "leftArrow" )" at bounding box center [477, 196] width 201 height 217
click at [483, 94] on div "for index in range ( 2 ) : helper . moveLeft ( ) helper . build ( "leftArrow" )" at bounding box center [477, 196] width 201 height 217
click at [506, 96] on div "for index in range ( 2 ) : helper . moveLeft ( ) helper . build ( "leftArrow" )" at bounding box center [477, 196] width 201 height 217
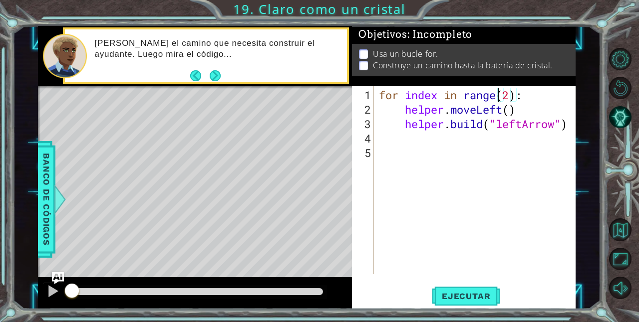
click at [497, 95] on div "for index in range ( 2 ) : helper . moveLeft ( ) helper . build ( "leftArrow" )" at bounding box center [477, 196] width 201 height 217
click at [510, 111] on div "for index in range ( 2 ) : helper . moveLeft ( ) helper . build ( "leftArrow" )" at bounding box center [477, 196] width 201 height 217
click at [450, 299] on span "Ejecutar" at bounding box center [465, 296] width 68 height 10
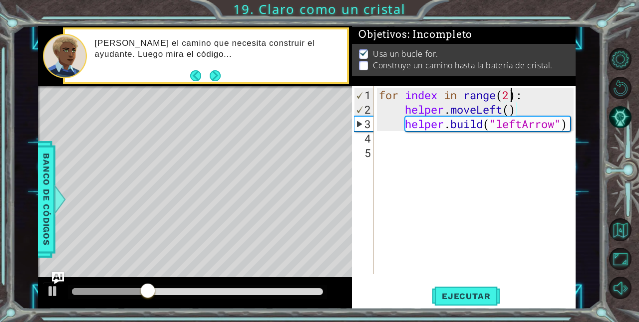
click at [509, 92] on div "for index in range ( 2 ) : helper . moveLeft ( ) helper . build ( "leftArrow" )" at bounding box center [477, 196] width 201 height 217
type textarea "for index in range(3):"
click at [463, 296] on span "Ejecutar" at bounding box center [465, 296] width 68 height 10
click at [463, 138] on div "for index in range ( 3 ) : helper . moveLeft ( ) helper . build ( "leftArrow" )" at bounding box center [477, 196] width 201 height 217
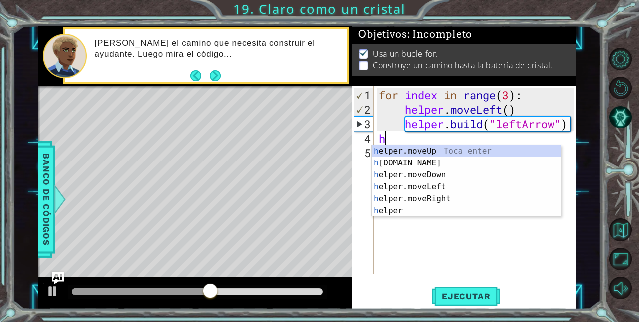
scroll to position [0, 0]
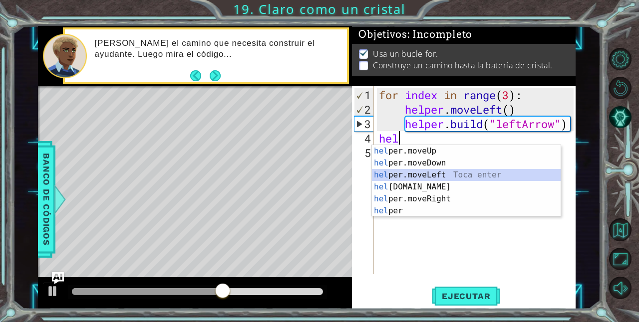
click at [448, 171] on div "hel per.moveUp Toca enter hel per.moveDown Toca enter hel per.moveLeft Toca ent…" at bounding box center [466, 193] width 189 height 96
type textarea "helper.moveLeft(1)"
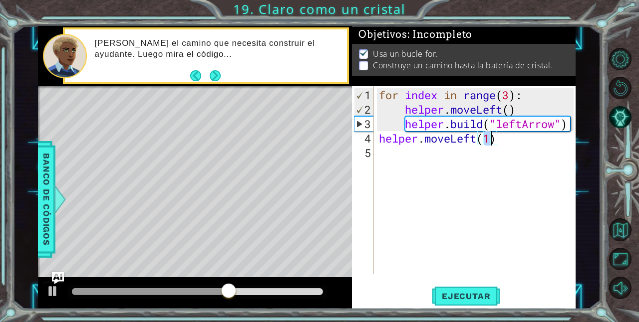
click at [460, 159] on div "for index in range ( 3 ) : helper . moveLeft ( ) helper . build ( "leftArrow" )…" at bounding box center [477, 196] width 201 height 217
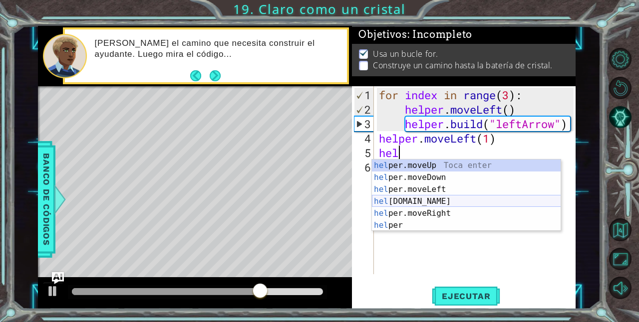
drag, startPoint x: 437, startPoint y: 197, endPoint x: 433, endPoint y: 204, distance: 8.3
click at [433, 215] on div "hel per.moveUp Toca enter hel per.moveDown Toca enter hel per.moveLeft Toca ent…" at bounding box center [466, 208] width 189 height 96
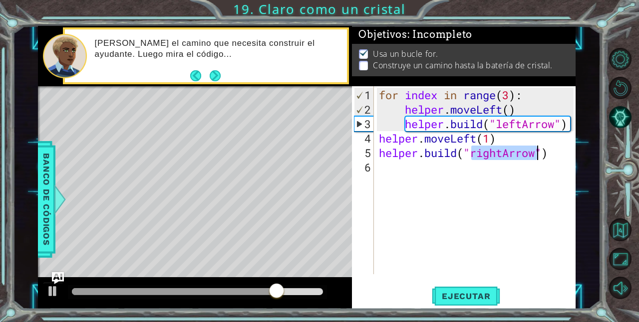
click at [508, 150] on div "for index in range ( 3 ) : helper . moveLeft ( ) helper . build ( "leftArrow" )…" at bounding box center [475, 180] width 196 height 188
click at [505, 150] on div "for index in range ( 3 ) : helper . moveLeft ( ) helper . build ( "leftArrow" )…" at bounding box center [477, 196] width 201 height 217
type textarea "[DOMAIN_NAME]("downArrow")"
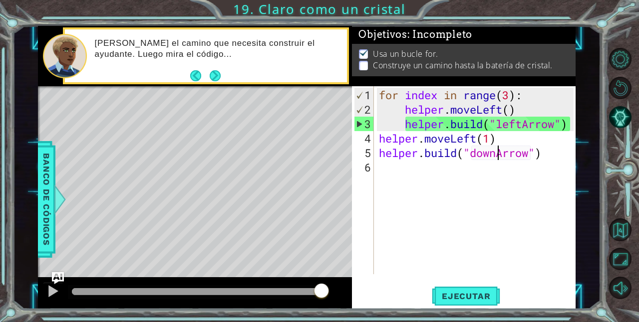
click at [453, 176] on div "for index in range ( 3 ) : helper . moveLeft ( ) helper . build ( "leftArrow" )…" at bounding box center [477, 196] width 201 height 217
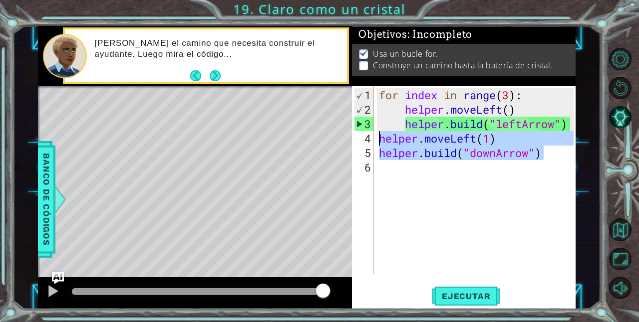
drag, startPoint x: 545, startPoint y: 151, endPoint x: 377, endPoint y: 137, distance: 168.2
click at [377, 137] on div "for index in range ( 3 ) : helper . moveLeft ( ) helper . build ( "leftArrow" )…" at bounding box center [477, 196] width 201 height 217
type textarea "helper.moveLeft(1) [DOMAIN_NAME]("downArrow")"
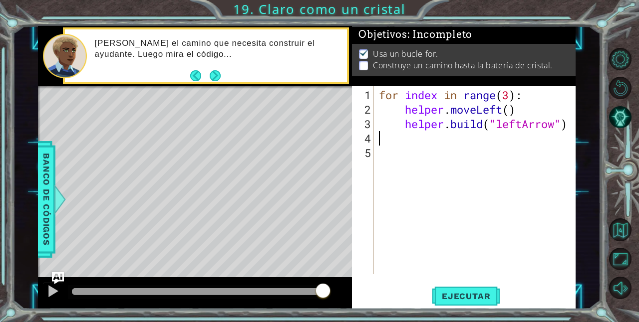
click at [508, 92] on div "for index in range ( 3 ) : helper . moveLeft ( ) helper . build ( "leftArrow" )" at bounding box center [477, 196] width 201 height 217
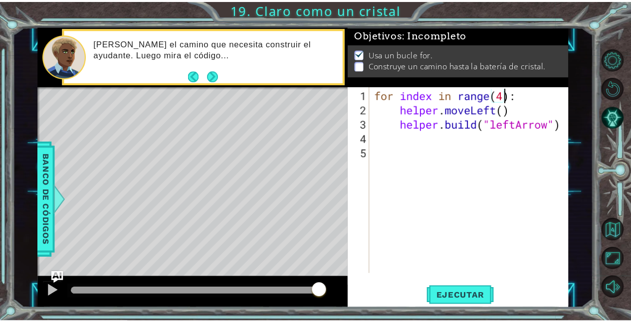
scroll to position [0, 6]
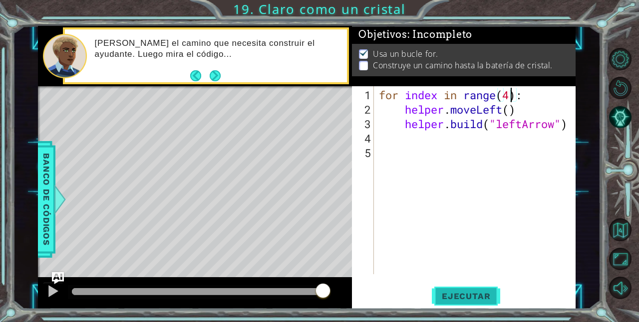
type textarea "for index in range(4):"
click at [465, 299] on button "Ejecutar" at bounding box center [465, 296] width 68 height 22
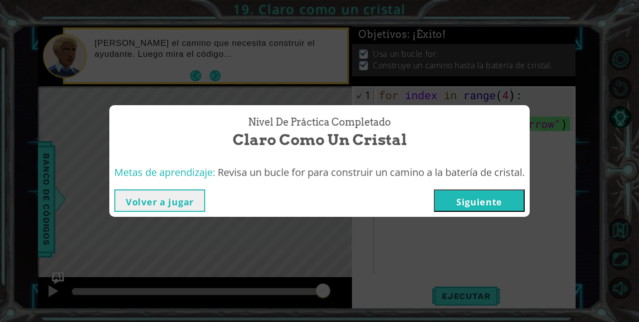
click at [495, 200] on button "Siguiente" at bounding box center [478, 201] width 91 height 22
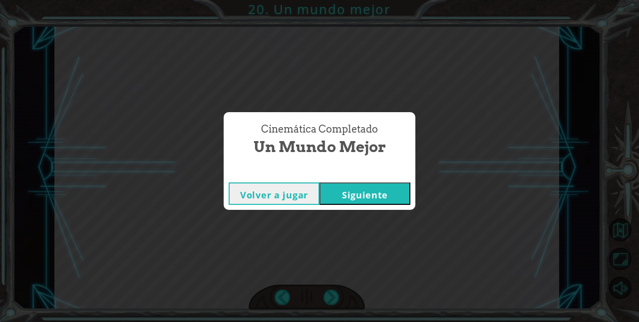
click at [389, 202] on button "Siguiente" at bounding box center [364, 194] width 91 height 22
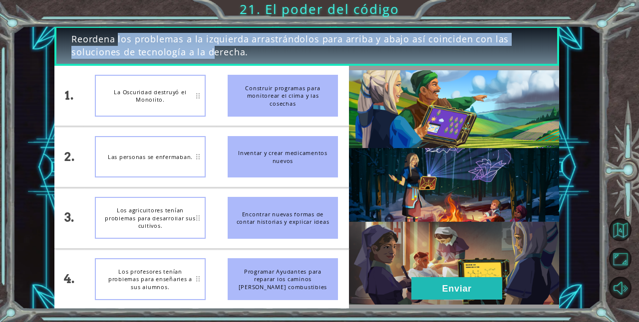
drag, startPoint x: 80, startPoint y: 35, endPoint x: 184, endPoint y: 48, distance: 104.5
click at [184, 48] on span "Reordena los problemas a la izquierda arrastrándolos para arriba y abajo así co…" at bounding box center [306, 45] width 470 height 25
click at [228, 39] on span "Reordena los problemas a la izquierda arrastrándolos para arriba y abajo así co…" at bounding box center [306, 45] width 470 height 25
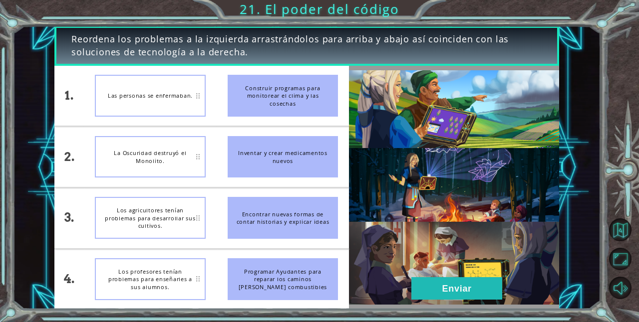
drag, startPoint x: 307, startPoint y: 299, endPoint x: 300, endPoint y: 281, distance: 19.3
click at [300, 281] on div "Programar Ayudantes para reparar los caminos [PERSON_NAME] combustibles" at bounding box center [282, 279] width 111 height 42
drag, startPoint x: 294, startPoint y: 281, endPoint x: 276, endPoint y: 255, distance: 31.5
click at [278, 259] on div "Programar Ayudantes para reparar los caminos [PERSON_NAME] combustibles" at bounding box center [282, 279] width 111 height 42
click at [199, 274] on div "Las personas se enfermaban." at bounding box center [150, 279] width 111 height 42
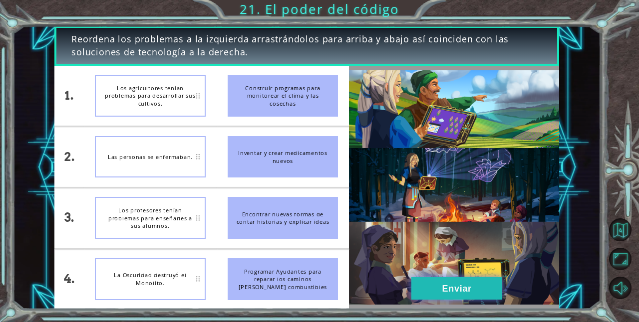
click at [467, 295] on button "Enviar" at bounding box center [456, 288] width 91 height 22
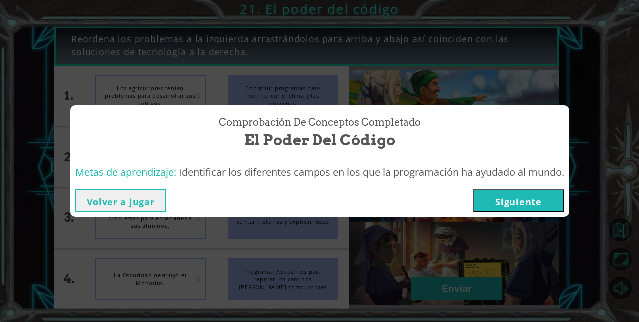
click at [506, 193] on button "Siguiente" at bounding box center [518, 201] width 91 height 22
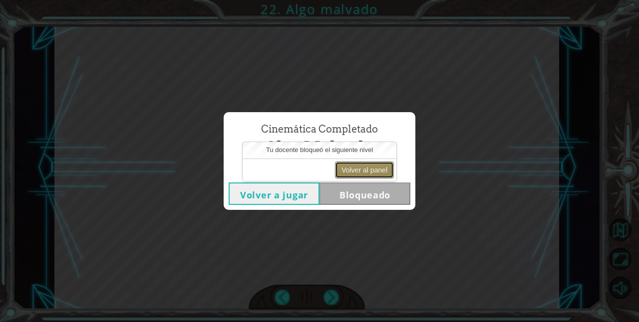
click at [375, 167] on button "Volver al panel" at bounding box center [364, 170] width 59 height 17
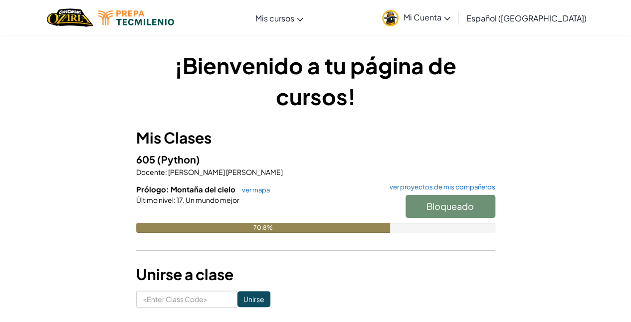
click at [394, 242] on div "Prólogo: Montaña del cielo ver mapa ver proyectos de mis compañeros Bloqueado Ú…" at bounding box center [315, 216] width 359 height 64
click at [397, 239] on div "Prólogo: Montaña del cielo ver mapa ver proyectos de mis compañeros Bloqueado Ú…" at bounding box center [315, 216] width 359 height 64
